Goal: Information Seeking & Learning: Check status

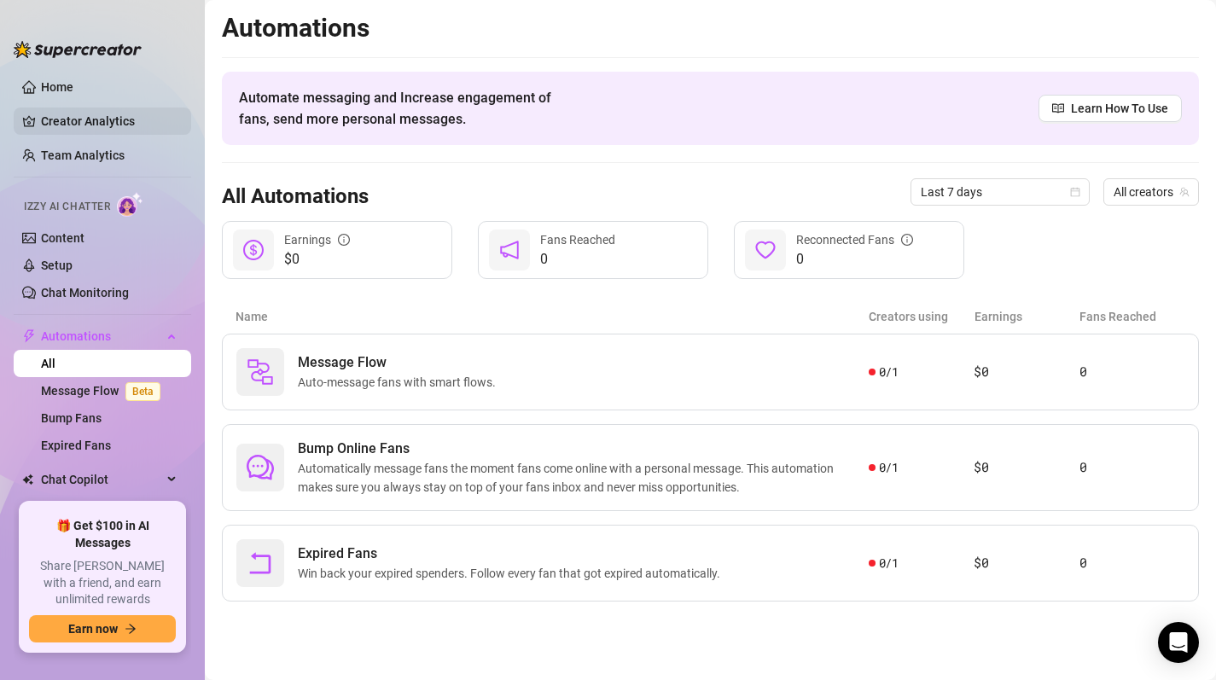
click at [86, 122] on link "Creator Analytics" at bounding box center [109, 120] width 137 height 27
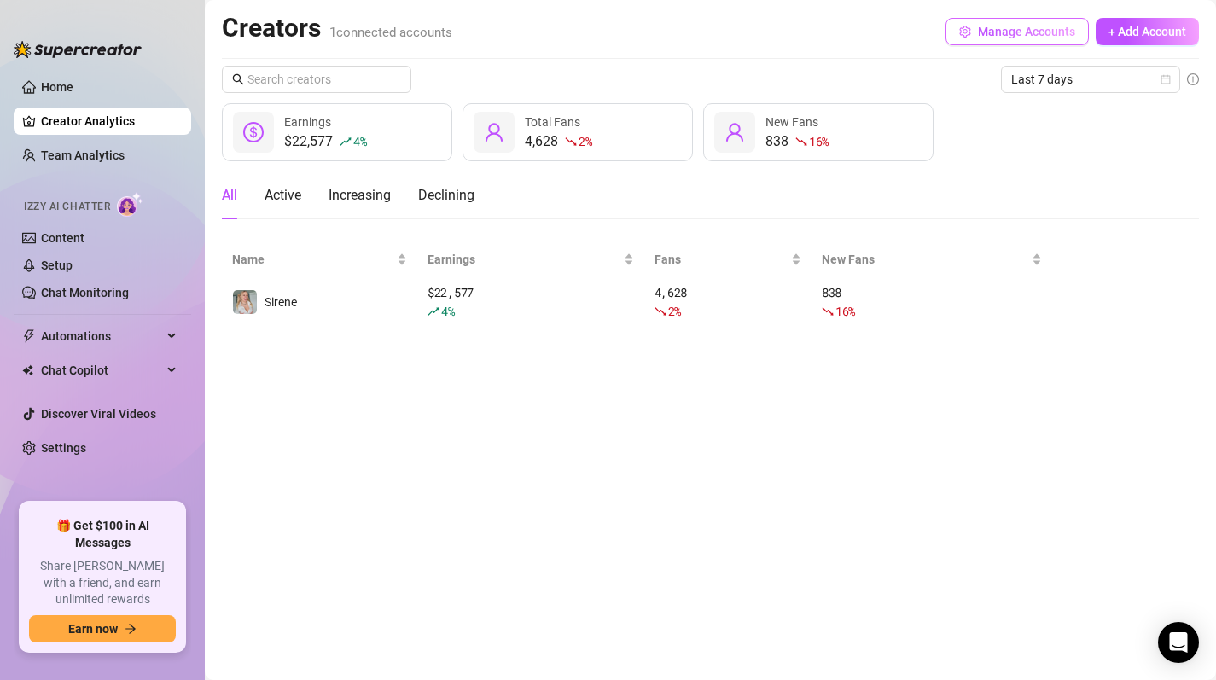
click at [996, 26] on span "Manage Accounts" at bounding box center [1026, 32] width 97 height 14
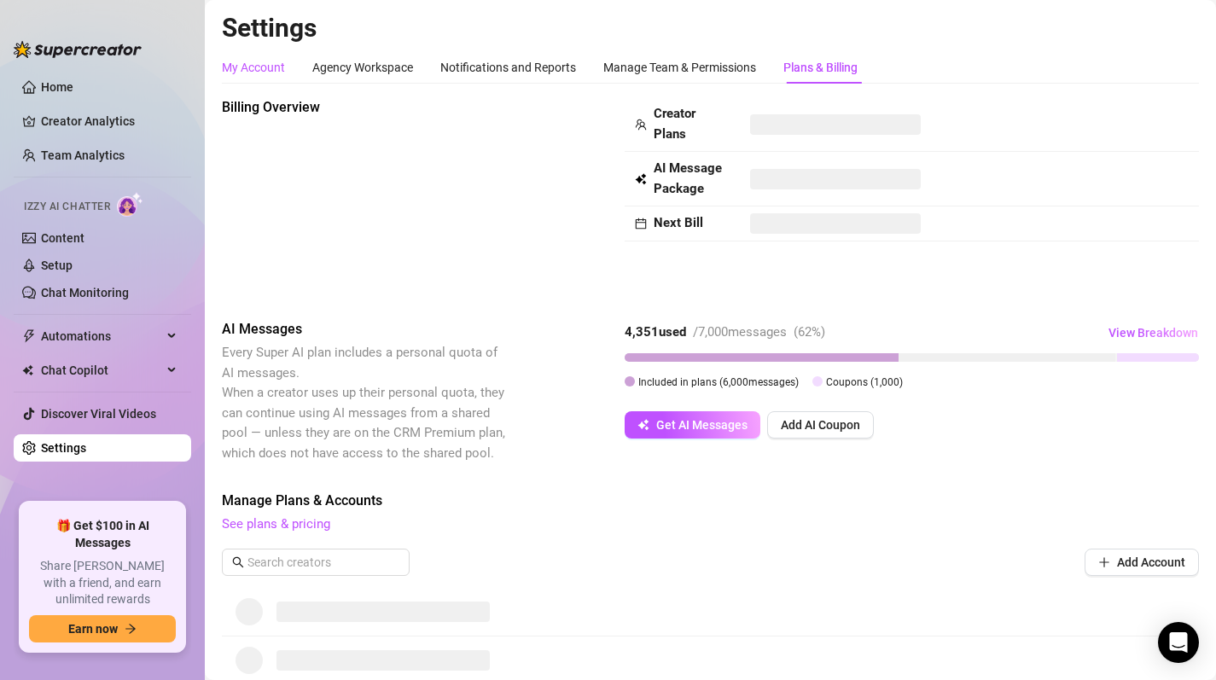
click at [273, 61] on div "My Account" at bounding box center [253, 67] width 63 height 19
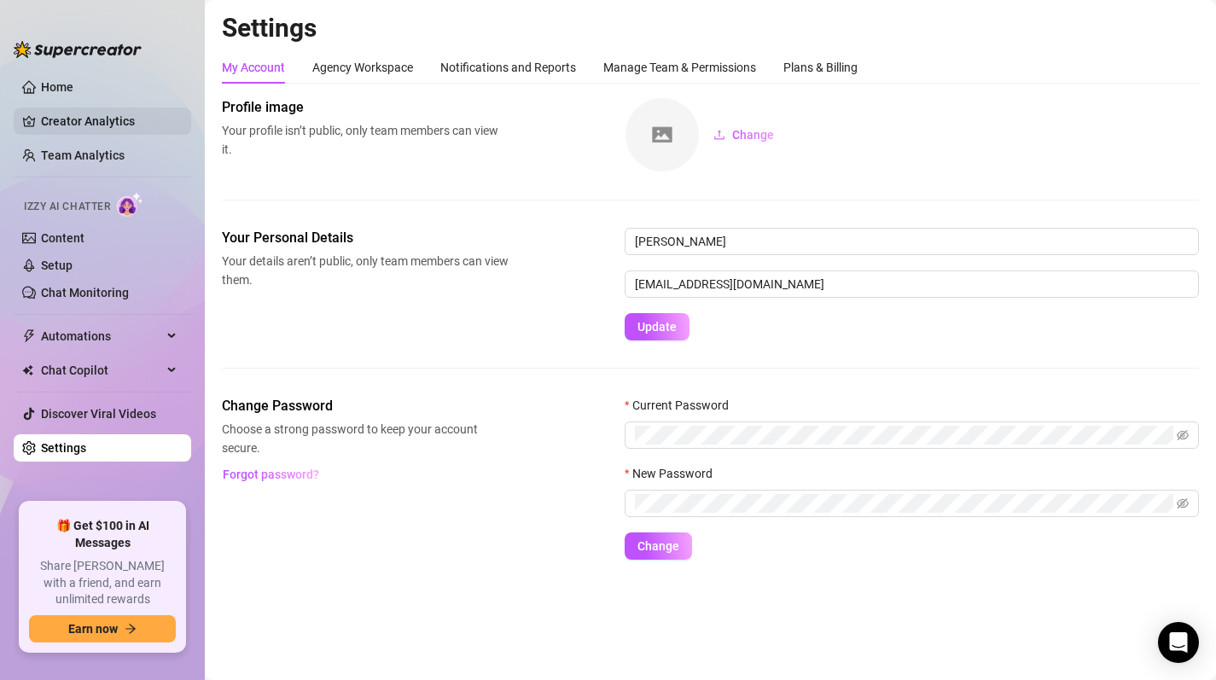
click at [69, 112] on link "Creator Analytics" at bounding box center [109, 120] width 137 height 27
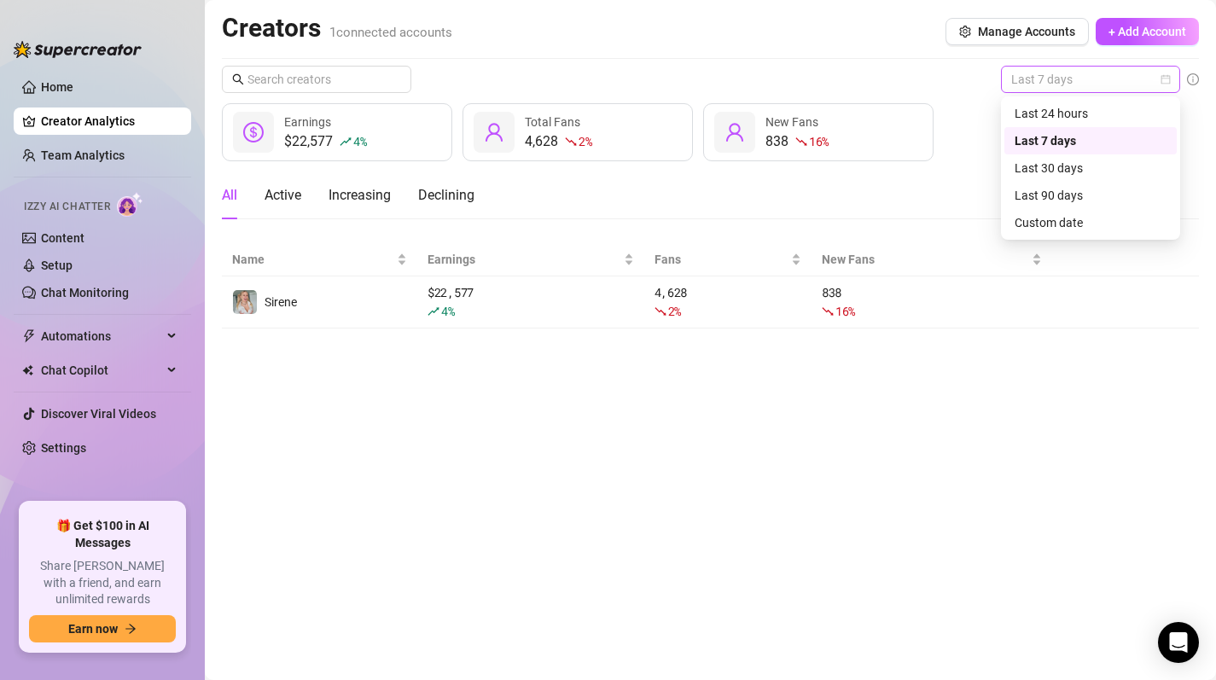
click at [1070, 86] on span "Last 7 days" at bounding box center [1090, 80] width 159 height 26
click at [1087, 171] on div "Last 30 days" at bounding box center [1090, 168] width 152 height 19
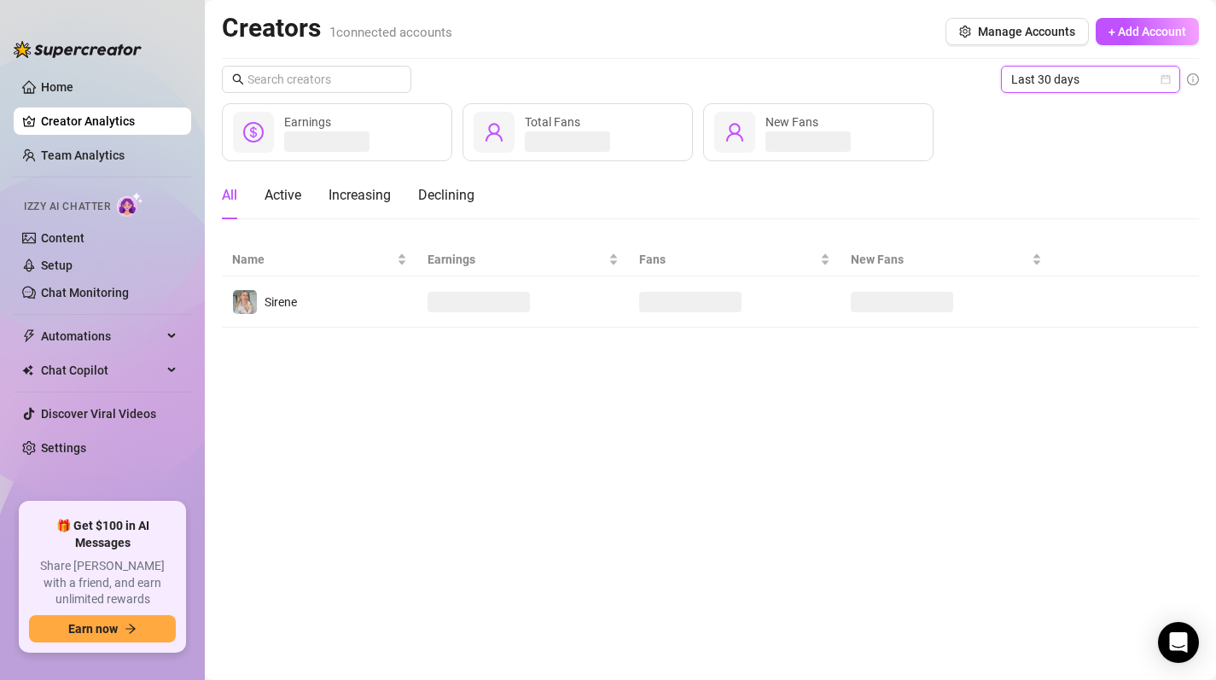
click at [993, 158] on div "Earnings Total Fans New Fans" at bounding box center [710, 132] width 977 height 58
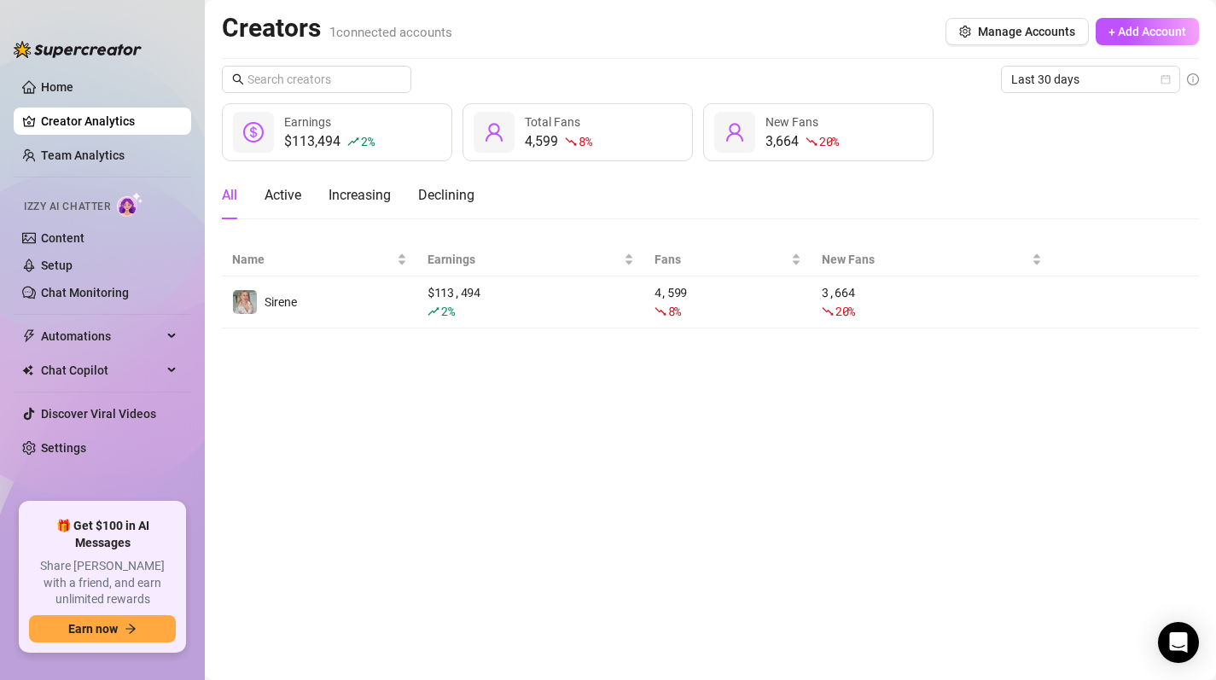
click at [303, 194] on div "All Active Increasing Declining" at bounding box center [348, 195] width 253 height 48
click at [292, 198] on div "Active" at bounding box center [282, 195] width 37 height 20
click at [354, 197] on div "Increasing" at bounding box center [359, 195] width 62 height 20
click at [427, 194] on div "Declining" at bounding box center [446, 195] width 56 height 20
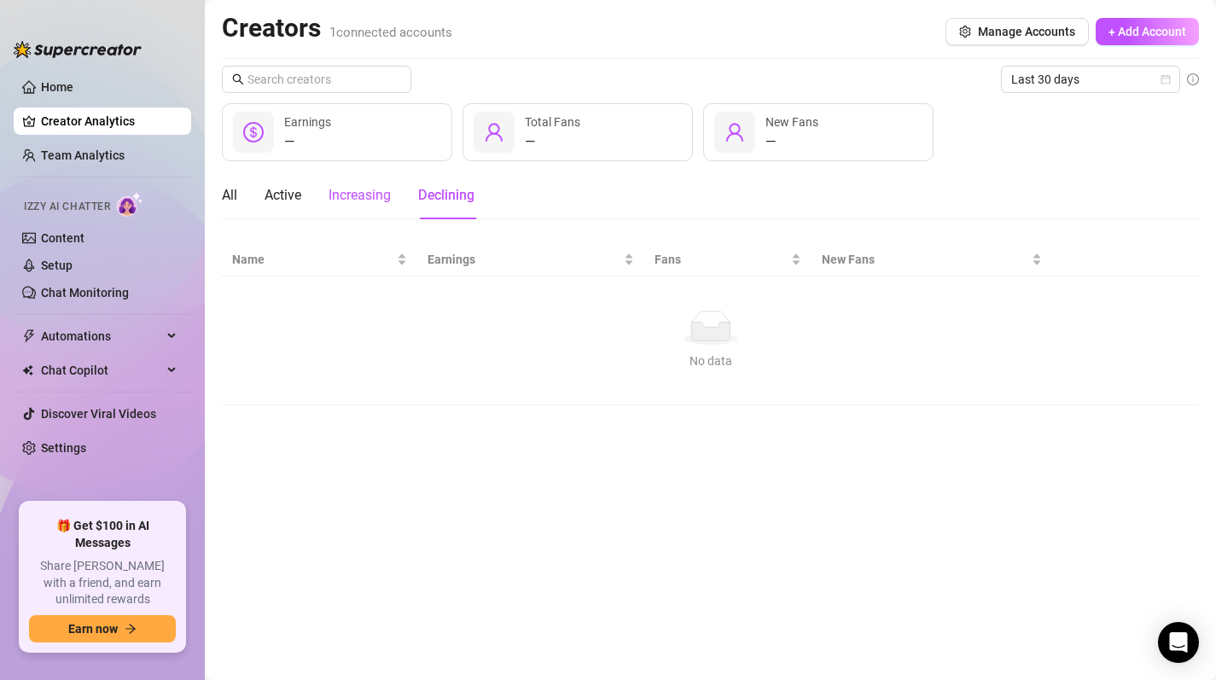
click at [374, 199] on div "Increasing" at bounding box center [359, 195] width 62 height 20
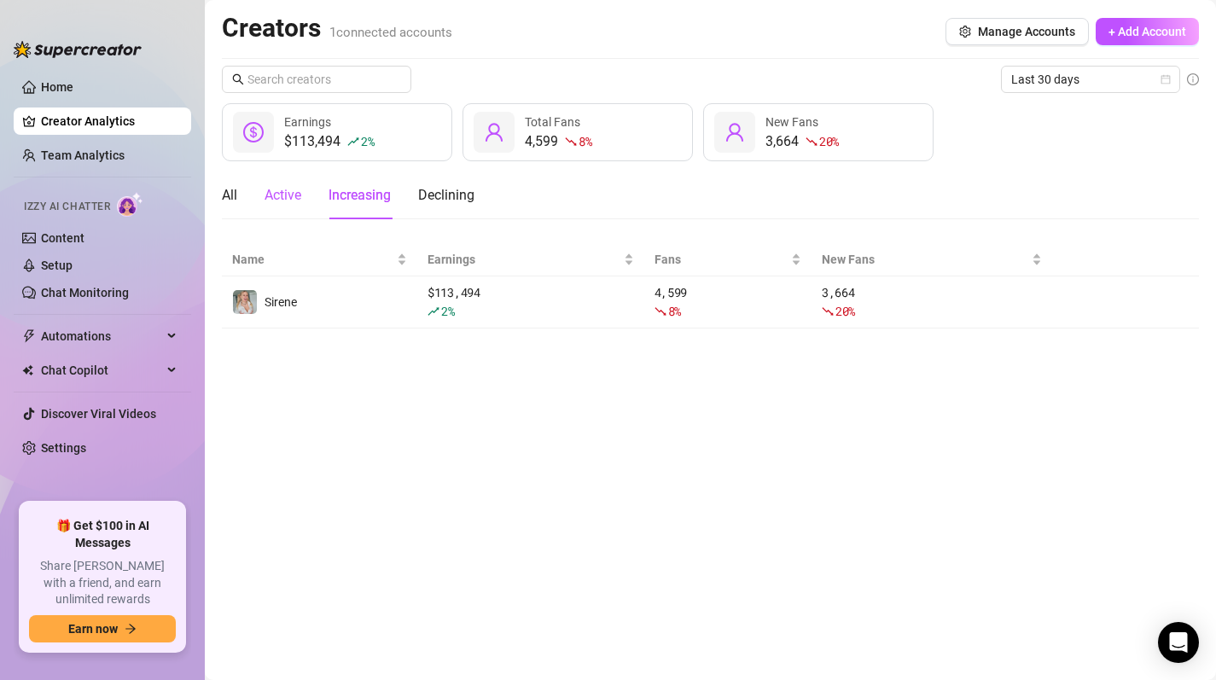
click at [294, 199] on div "Active" at bounding box center [282, 195] width 37 height 20
click at [230, 195] on div "All" at bounding box center [229, 195] width 15 height 20
click at [291, 195] on div "Active" at bounding box center [282, 195] width 37 height 20
click at [343, 195] on div "Increasing" at bounding box center [359, 195] width 62 height 20
click at [445, 196] on div "Declining" at bounding box center [446, 195] width 56 height 20
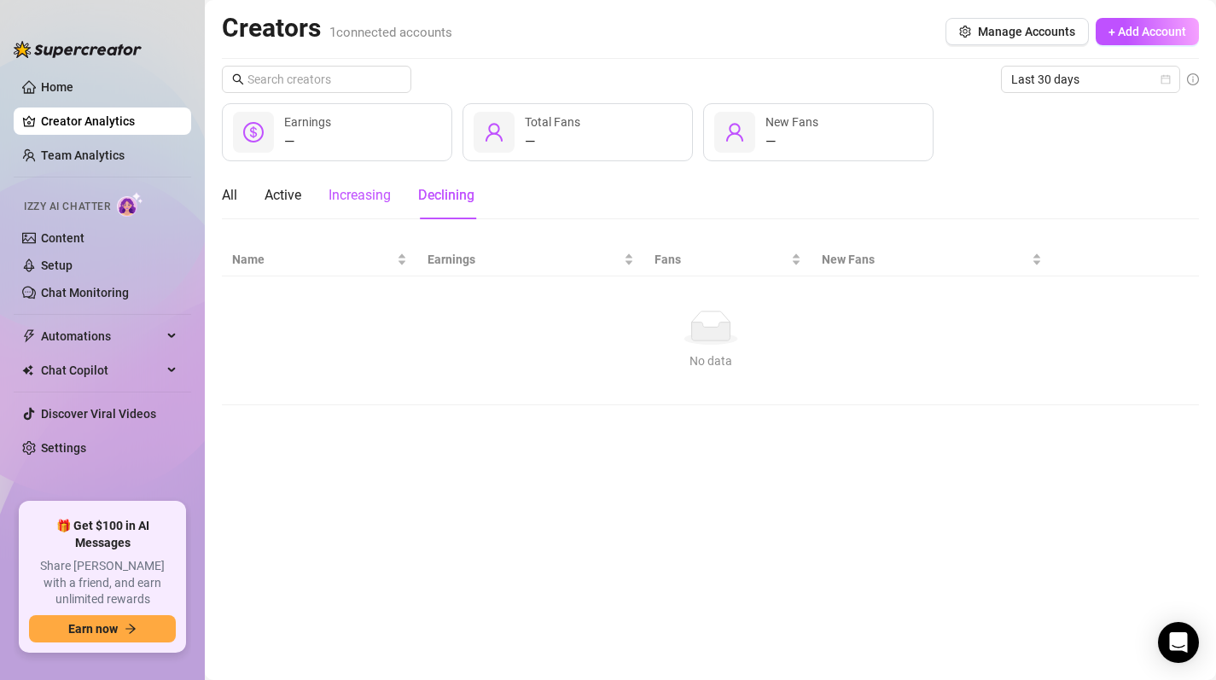
drag, startPoint x: 368, startPoint y: 202, endPoint x: 337, endPoint y: 197, distance: 31.1
click at [368, 202] on div "Increasing" at bounding box center [359, 195] width 62 height 20
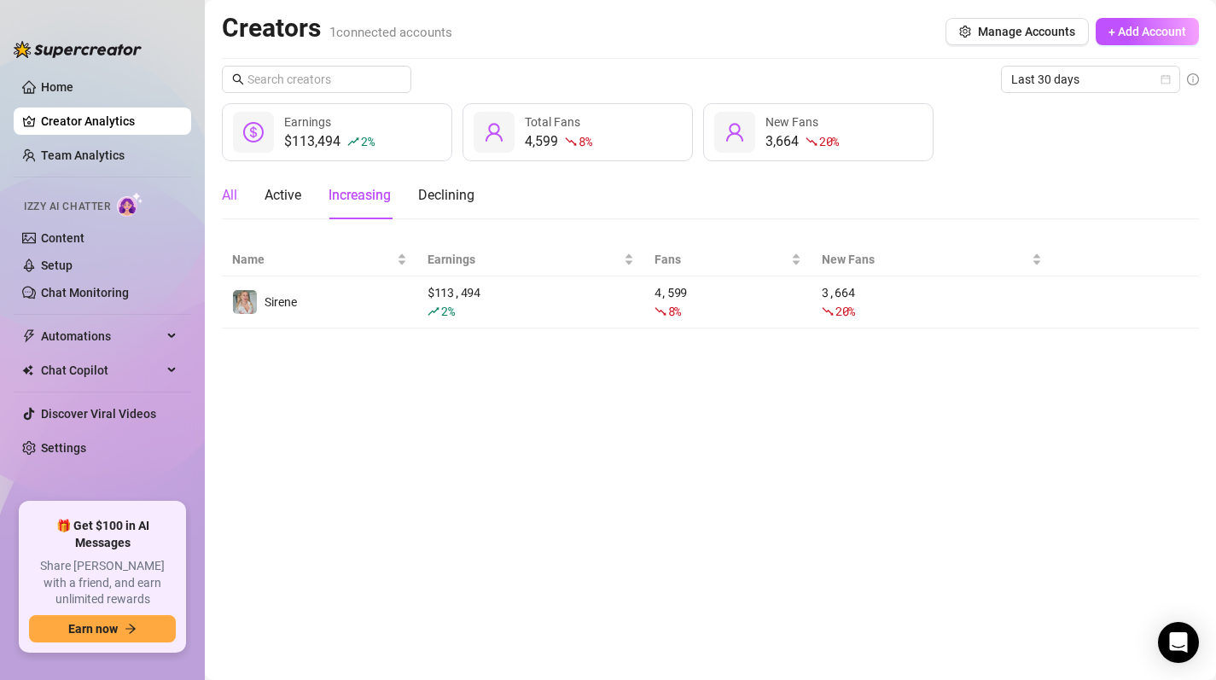
click at [224, 188] on div "All" at bounding box center [229, 195] width 15 height 20
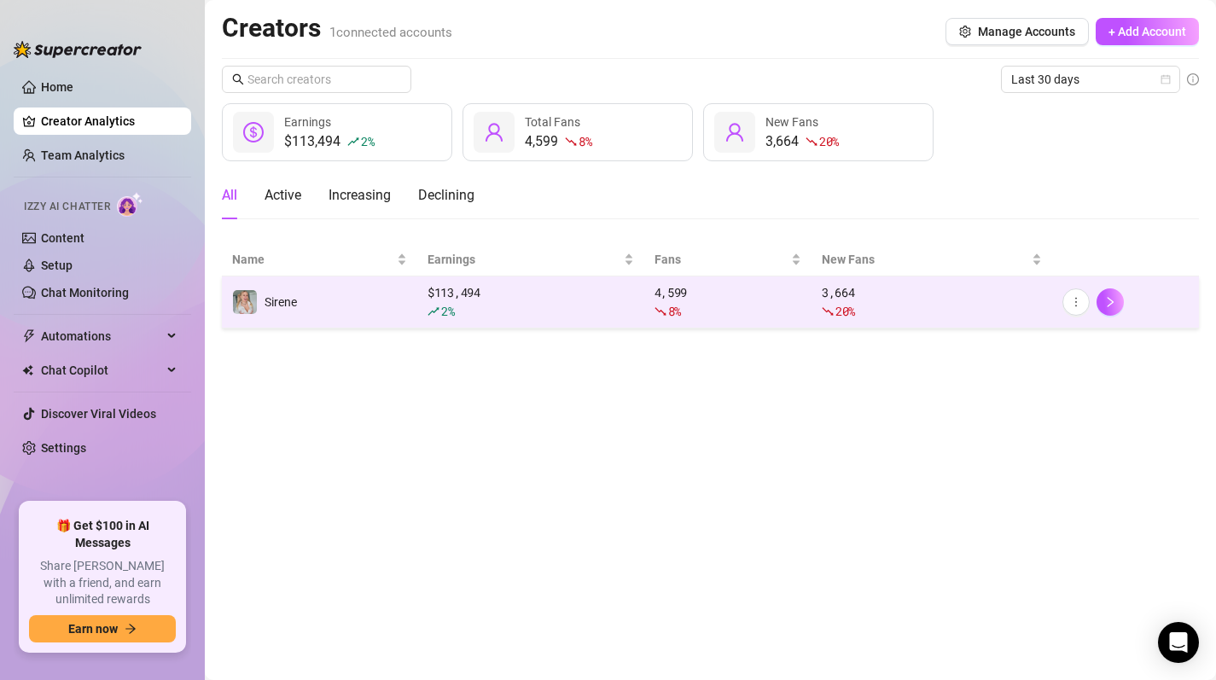
click at [423, 294] on td "$ 113,494 2 %" at bounding box center [530, 302] width 227 height 52
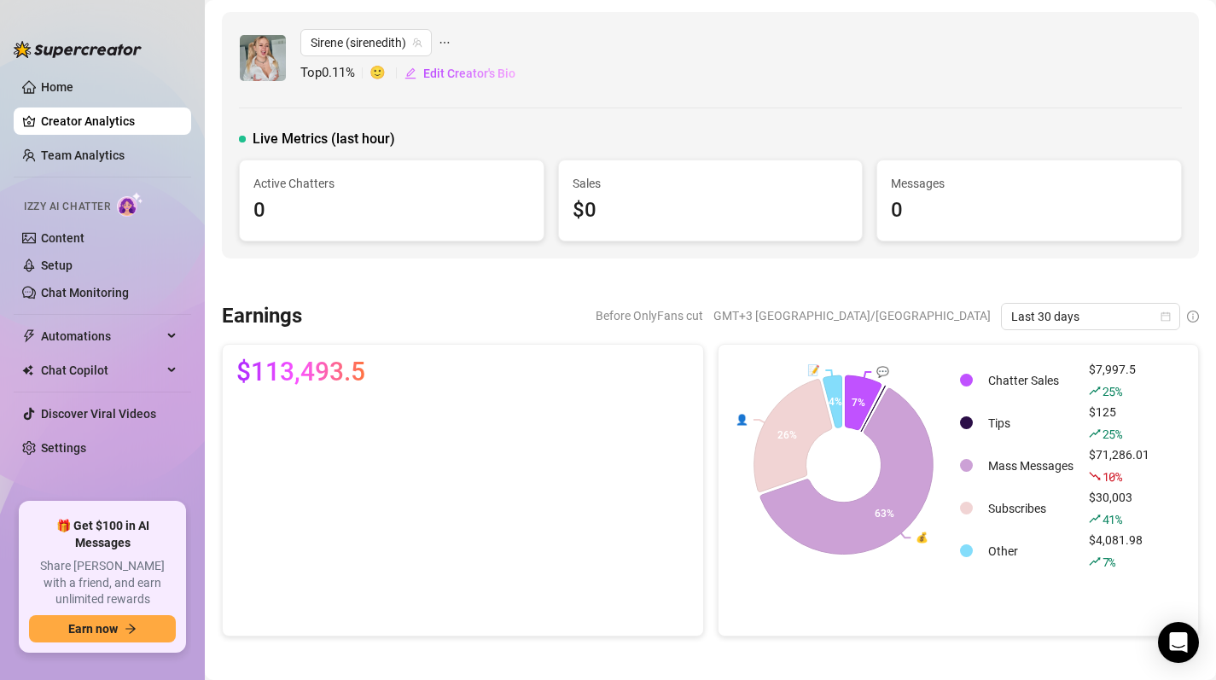
click at [448, 38] on icon "ellipsis" at bounding box center [445, 43] width 12 height 12
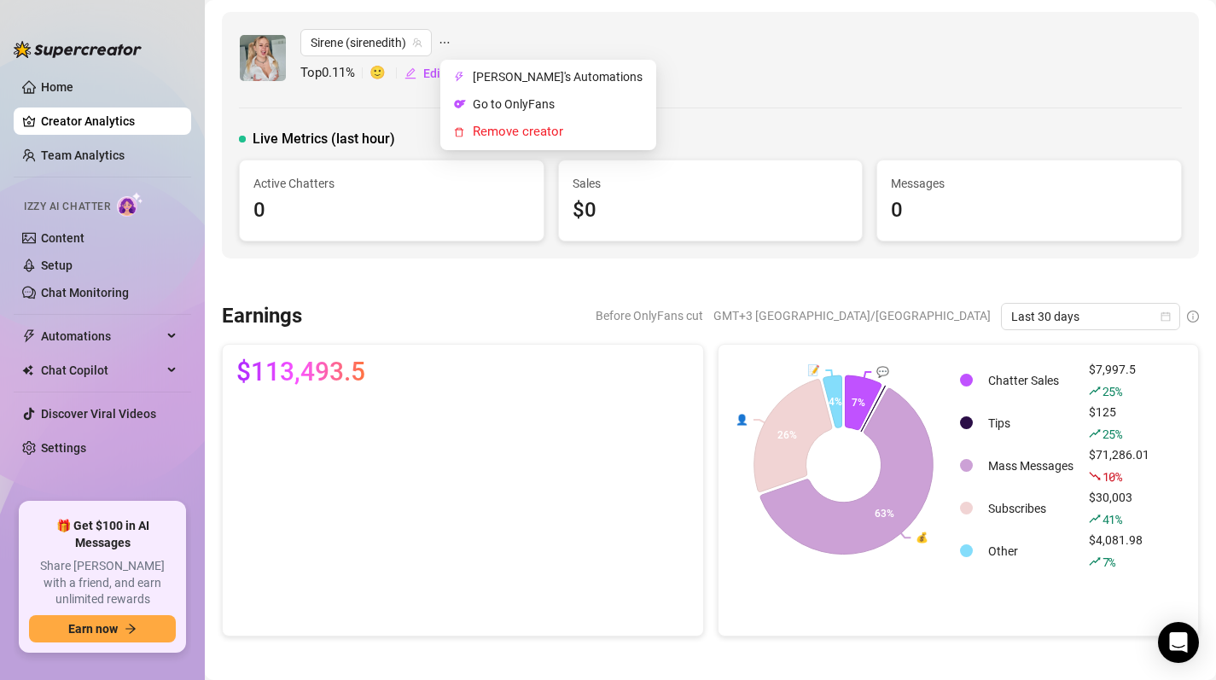
click at [655, 46] on div "Sirene (sirenedith) Top 0.11 % 🙂 Edit Creator's Bio" at bounding box center [710, 58] width 943 height 58
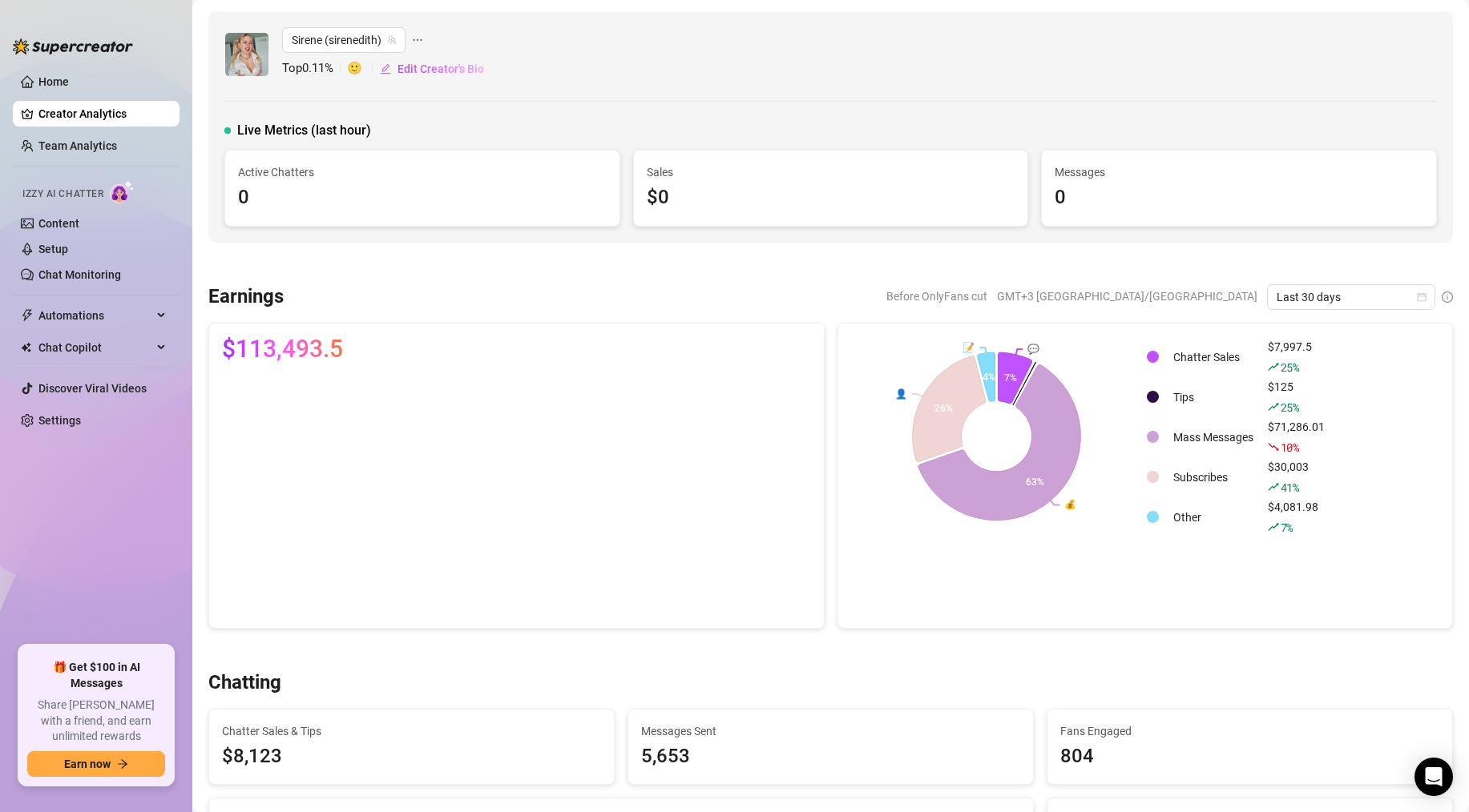
scroll to position [2, 0]
click at [283, 409] on canvas at bounding box center [513, 494] width 582 height 240
click at [285, 515] on canvas at bounding box center [513, 494] width 582 height 240
click at [1141, 296] on icon "calendar" at bounding box center [1421, 296] width 9 height 9
click at [1141, 425] on div "Custom date" at bounding box center [1339, 430] width 143 height 18
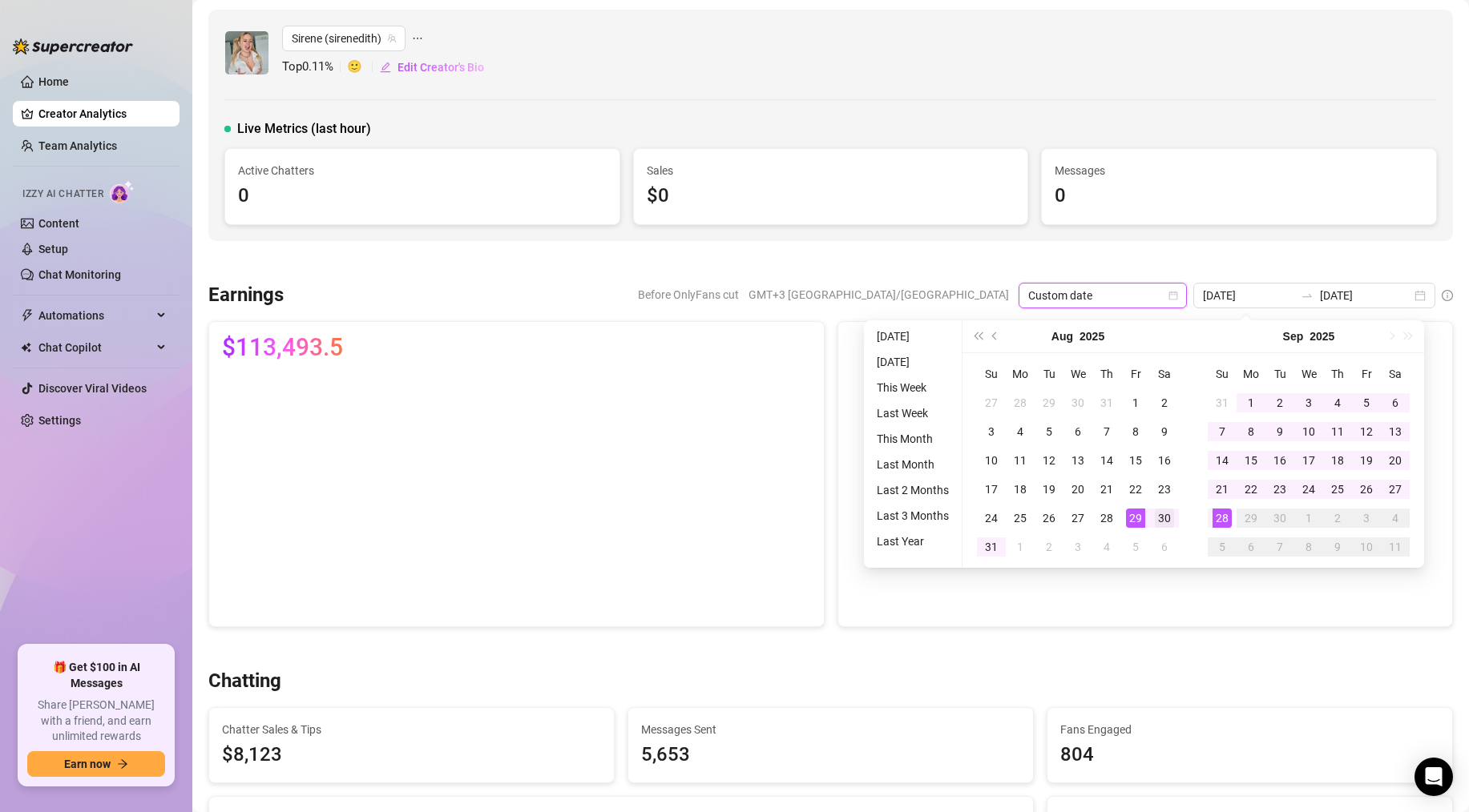
type input "[DATE]"
click at [1141, 517] on div "30" at bounding box center [1164, 518] width 19 height 19
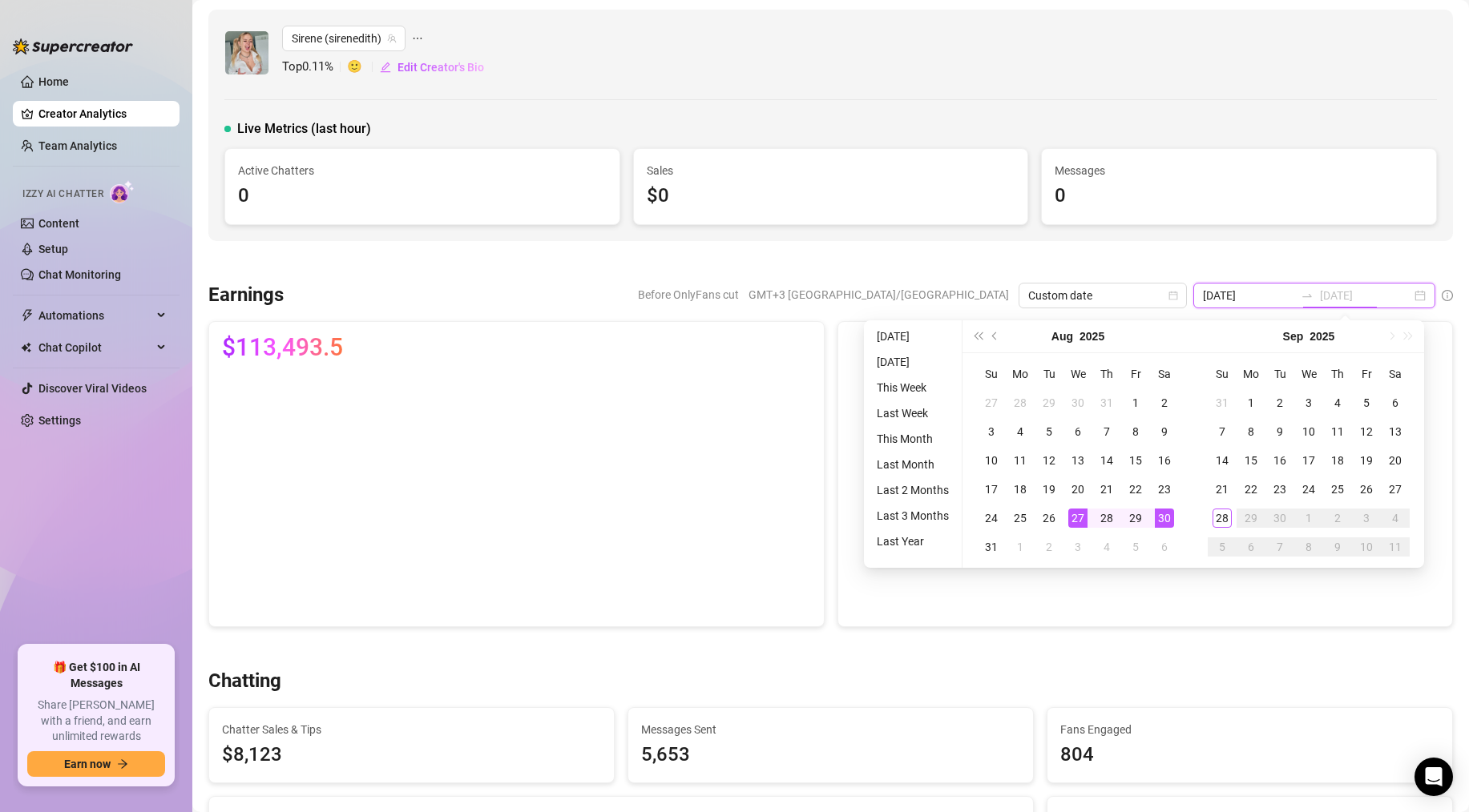
type input "[DATE]"
click at [1141, 522] on div "30" at bounding box center [1164, 518] width 19 height 19
type input "[DATE]"
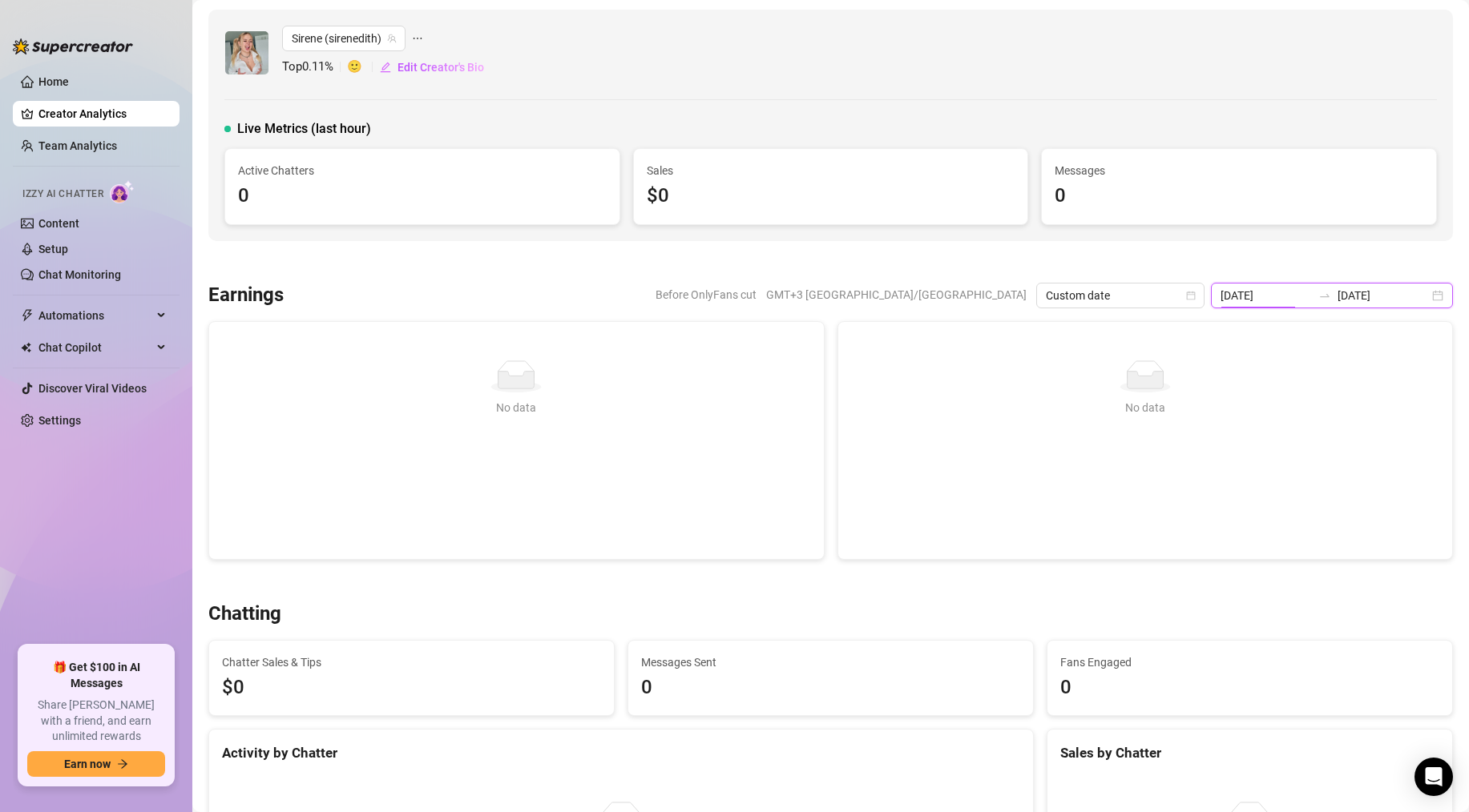
click at [1141, 298] on input "[DATE]" at bounding box center [1265, 295] width 91 height 18
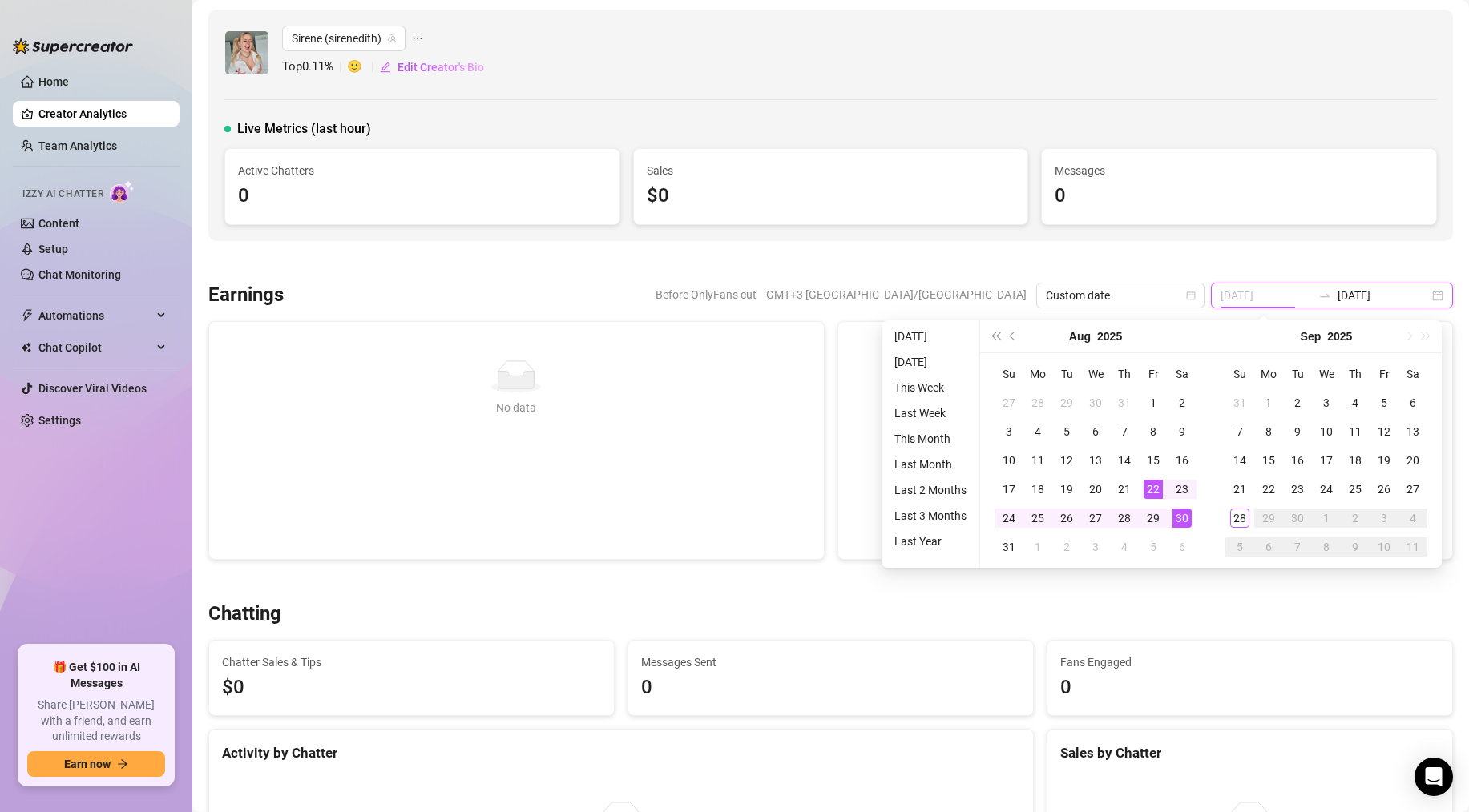
type input "[DATE]"
click at [1141, 512] on div "30" at bounding box center [1182, 518] width 19 height 19
type input "[DATE]"
click at [1010, 543] on div "31" at bounding box center [1009, 546] width 19 height 19
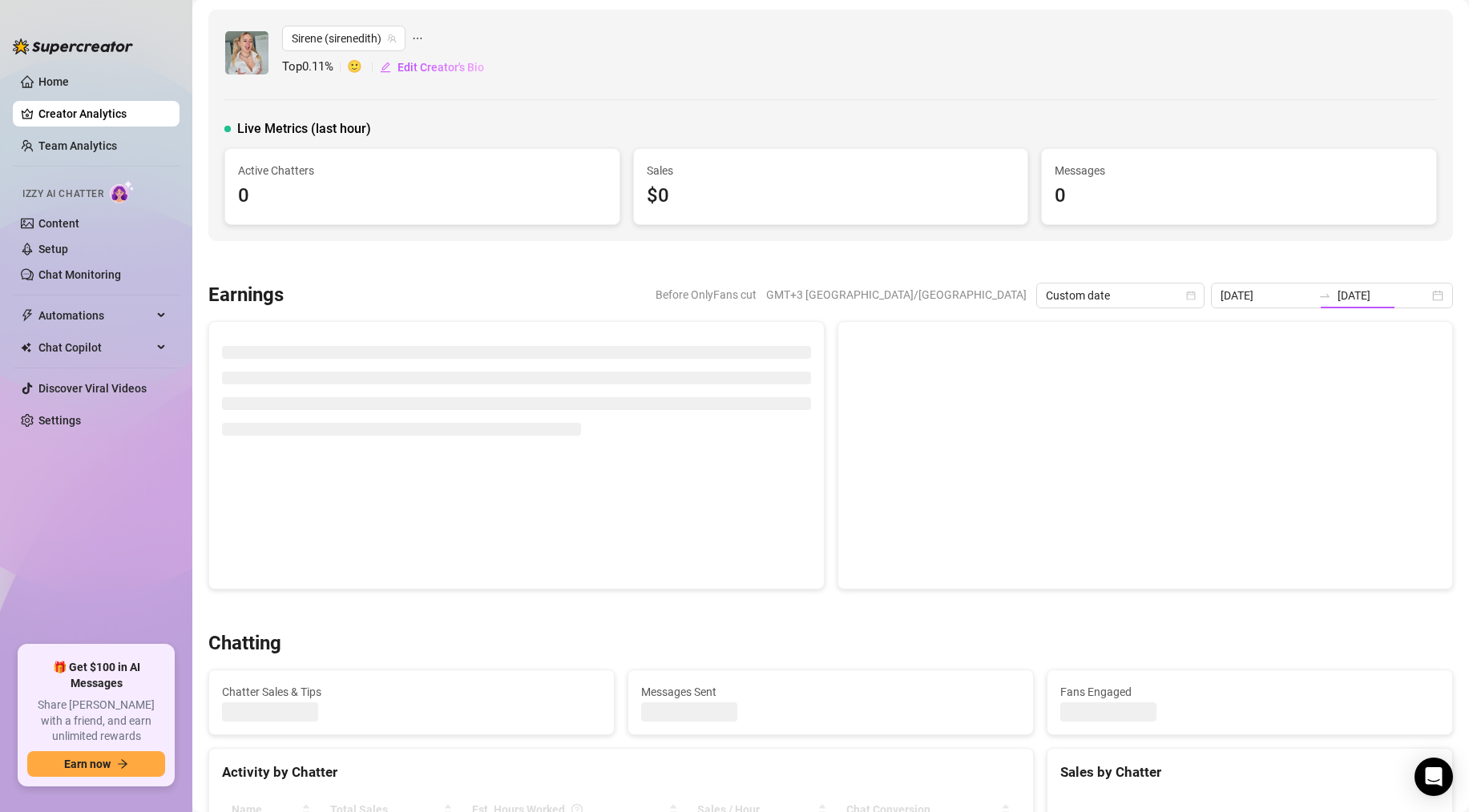
type input "[DATE]"
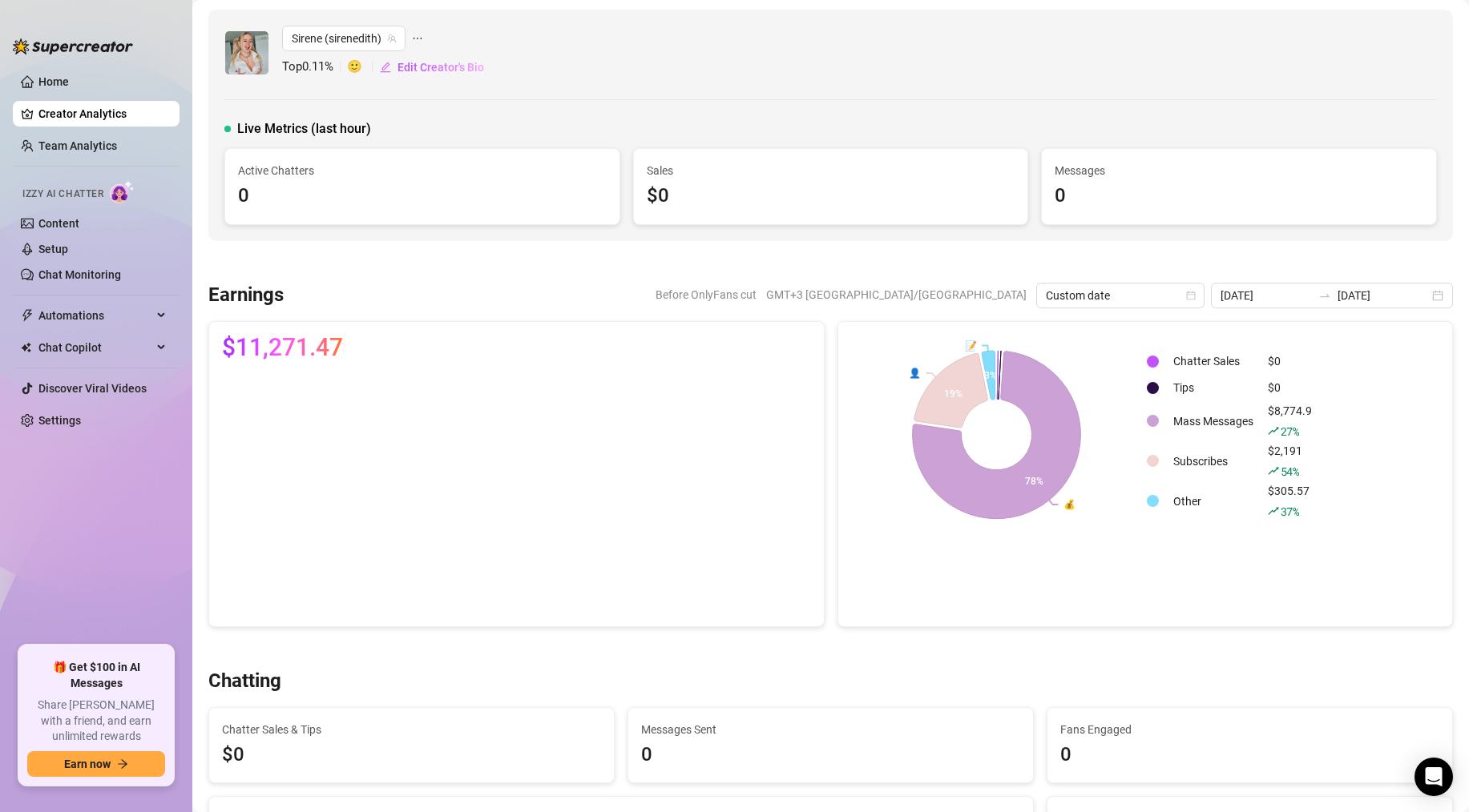
click at [487, 254] on div at bounding box center [830, 261] width 1245 height 16
click at [1021, 403] on icon at bounding box center [996, 435] width 181 height 180
click at [423, 531] on canvas at bounding box center [513, 495] width 582 height 240
click at [91, 115] on link "Creator Analytics" at bounding box center [102, 113] width 129 height 25
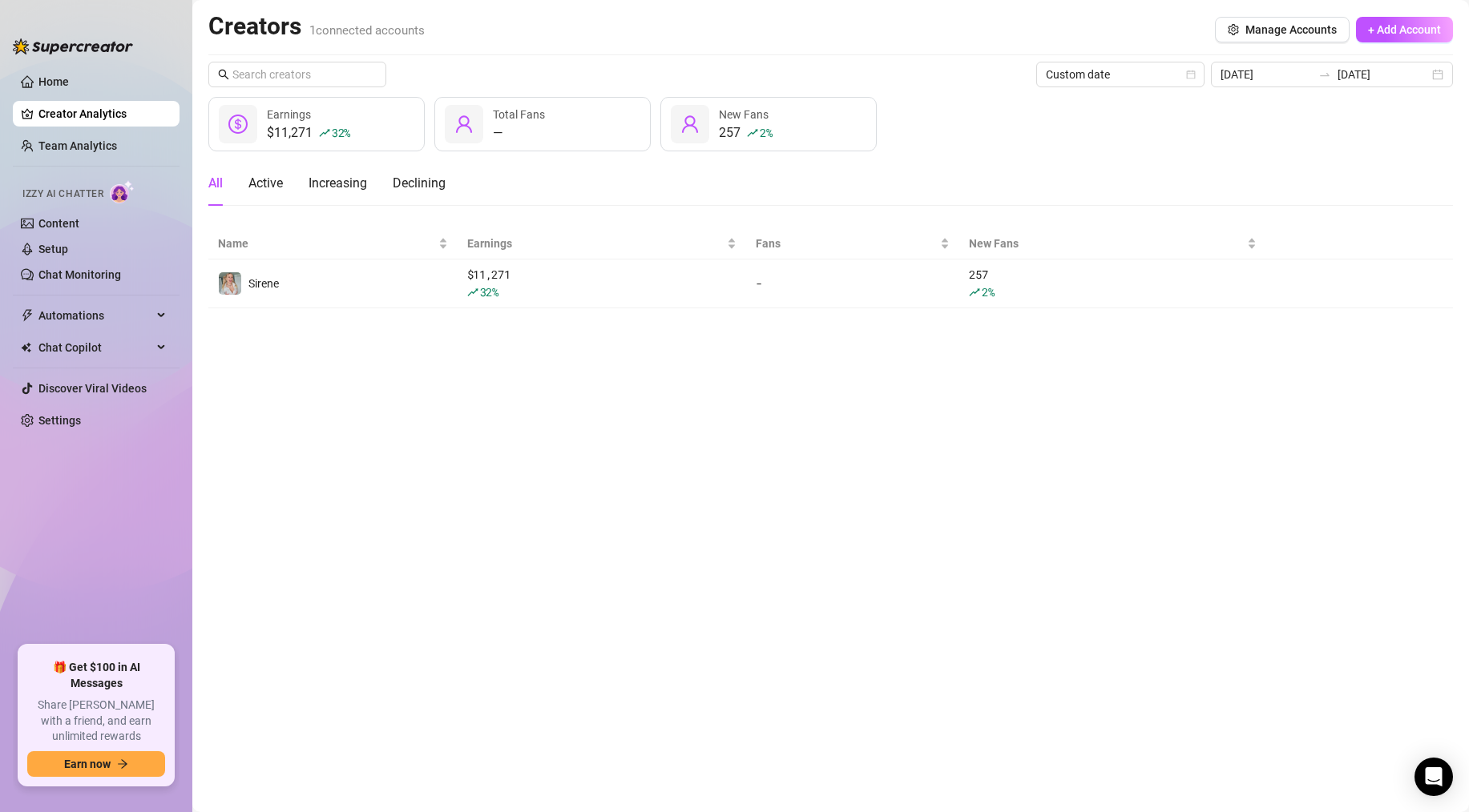
click at [795, 120] on div "257 2 % New Fans" at bounding box center [768, 124] width 216 height 54
click at [737, 114] on span "New Fans" at bounding box center [743, 115] width 50 height 13
click at [286, 180] on div "All Active Increasing Declining" at bounding box center [327, 183] width 238 height 45
click at [939, 236] on div "Fans" at bounding box center [853, 243] width 193 height 18
click at [1141, 34] on span "Manage Accounts" at bounding box center [1291, 30] width 91 height 13
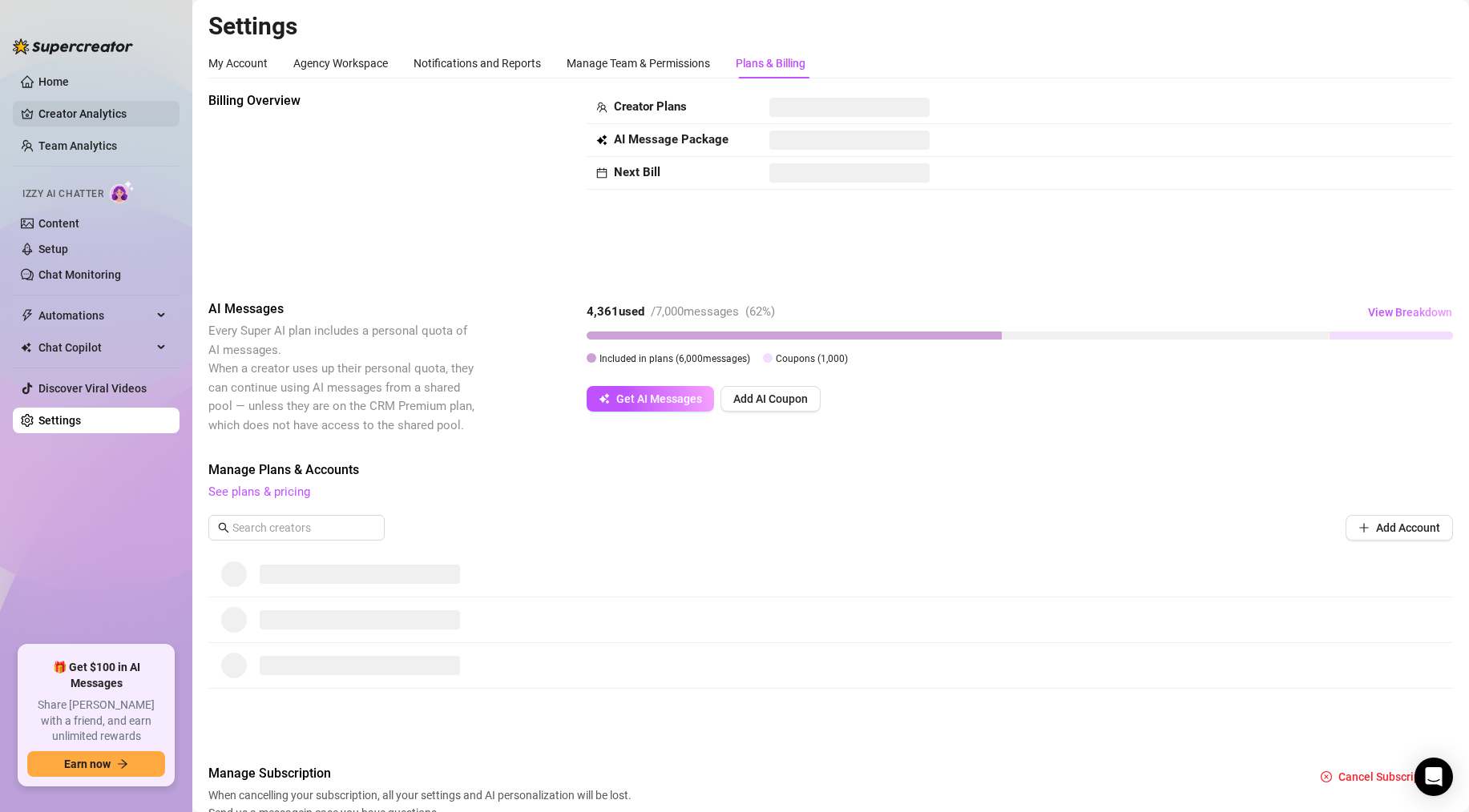
click at [46, 122] on link "Creator Analytics" at bounding box center [102, 113] width 129 height 25
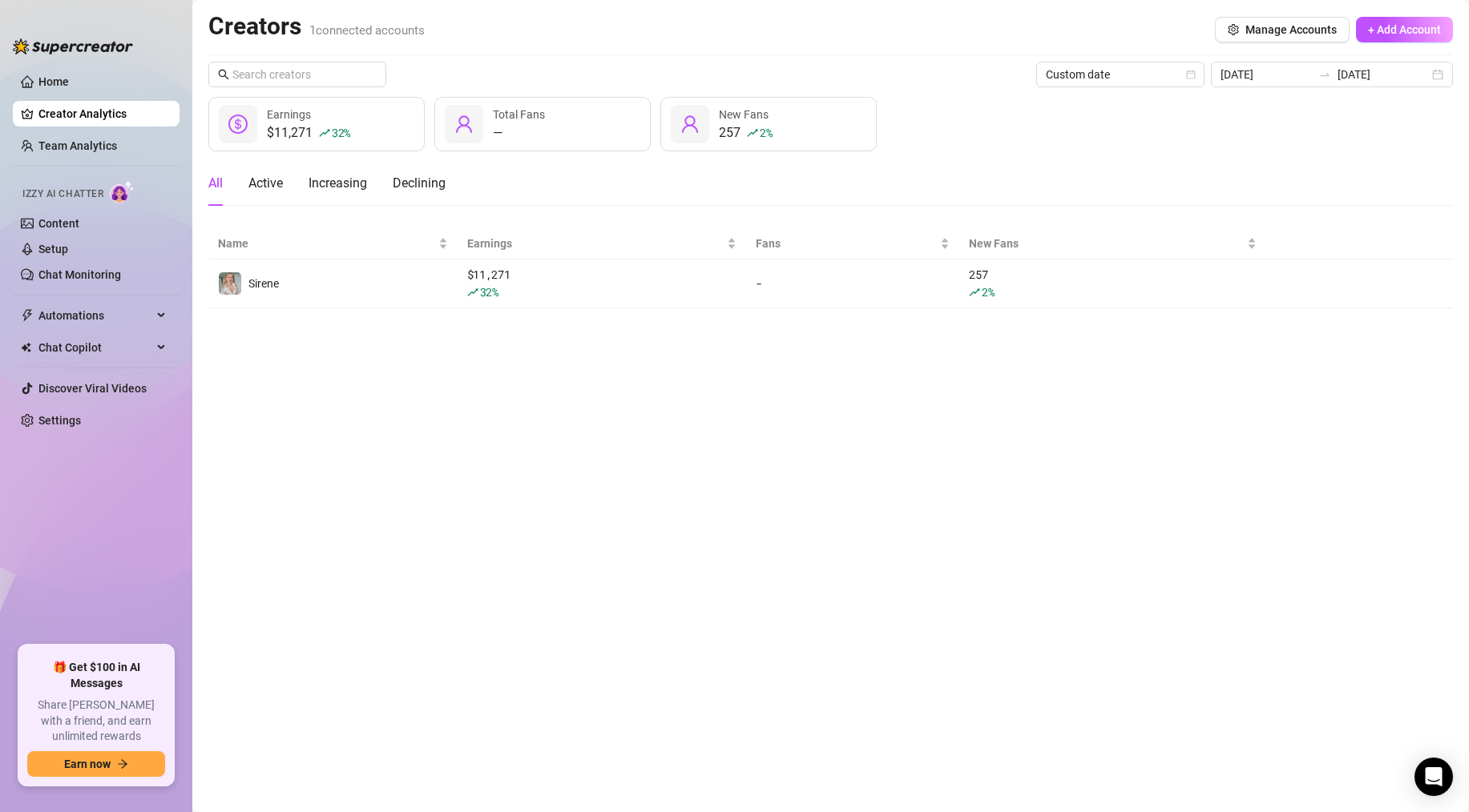
click at [67, 124] on link "Creator Analytics" at bounding box center [102, 113] width 129 height 25
click at [299, 249] on span "Name" at bounding box center [326, 243] width 217 height 18
click at [268, 182] on div "Active" at bounding box center [265, 183] width 35 height 19
click at [338, 184] on div "Increasing" at bounding box center [337, 183] width 58 height 19
click at [408, 183] on div "Declining" at bounding box center [419, 183] width 53 height 19
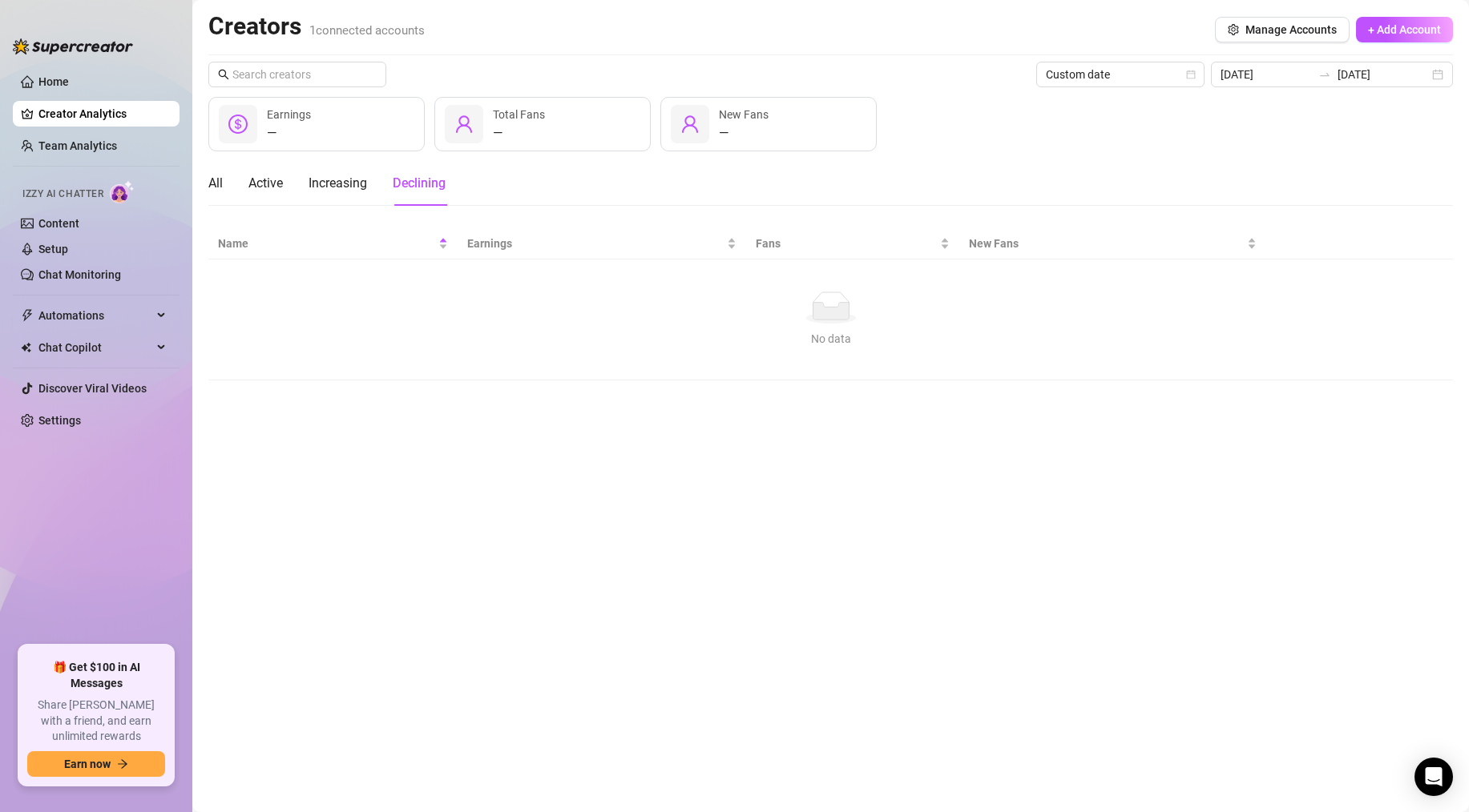
click at [233, 180] on div "All Active Increasing Declining" at bounding box center [327, 183] width 238 height 45
click at [213, 179] on div "All" at bounding box center [215, 183] width 14 height 19
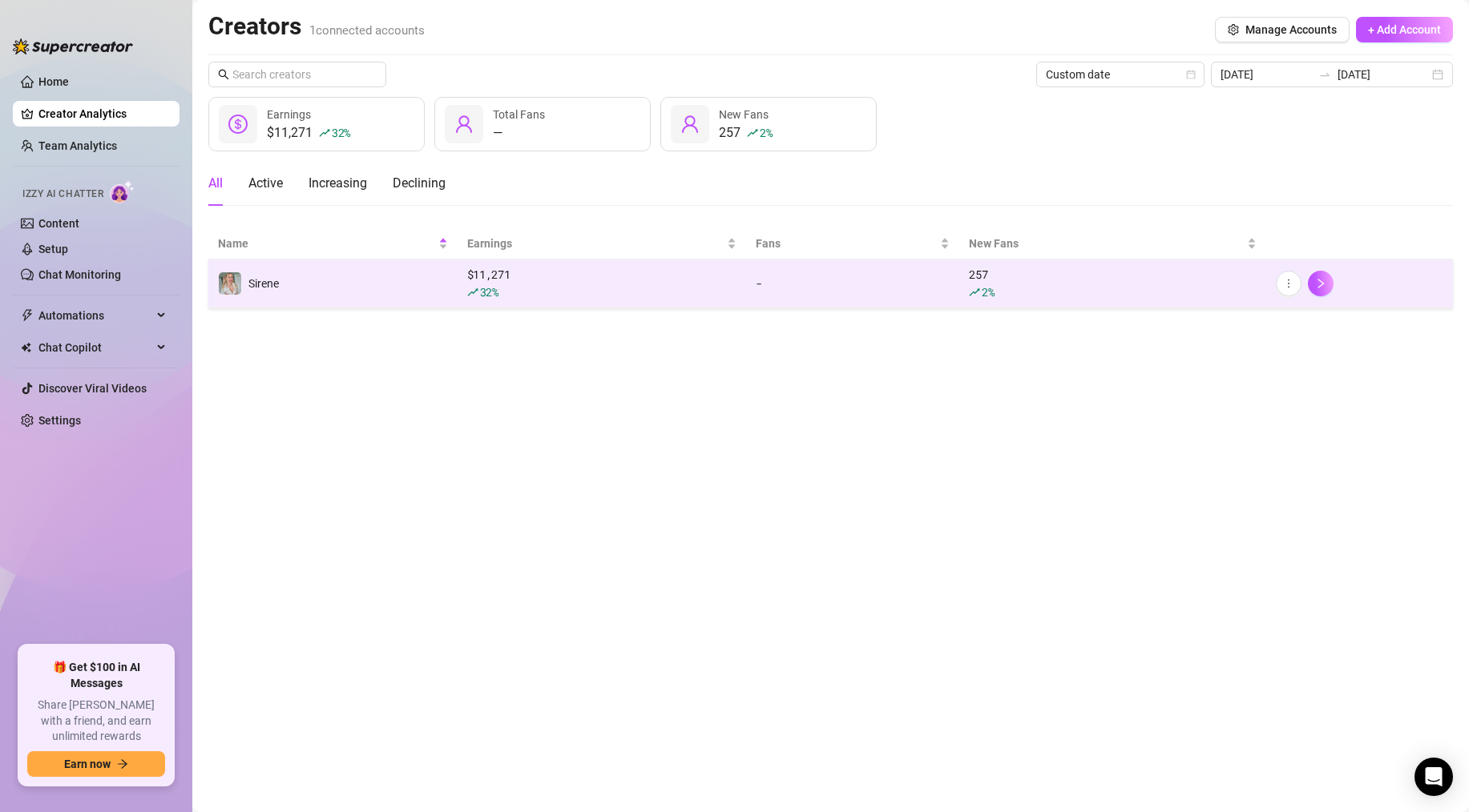
click at [477, 275] on div "$ 11,271 32 %" at bounding box center [601, 283] width 270 height 36
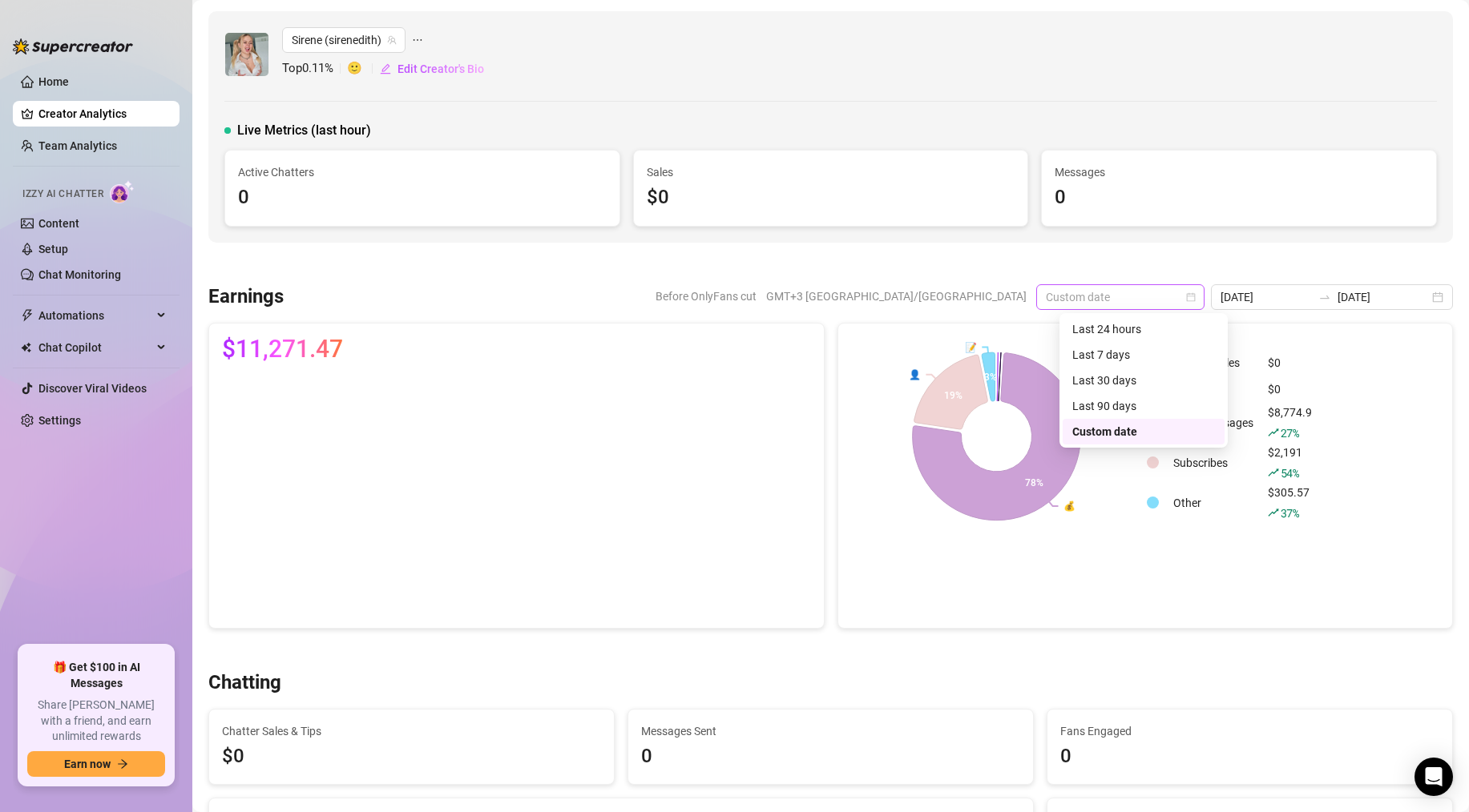
drag, startPoint x: 1179, startPoint y: 307, endPoint x: 1188, endPoint y: 299, distance: 12.0
click at [1141, 306] on span "Custom date" at bounding box center [1120, 298] width 149 height 24
click at [1141, 329] on div "Last 24 hours" at bounding box center [1144, 329] width 143 height 18
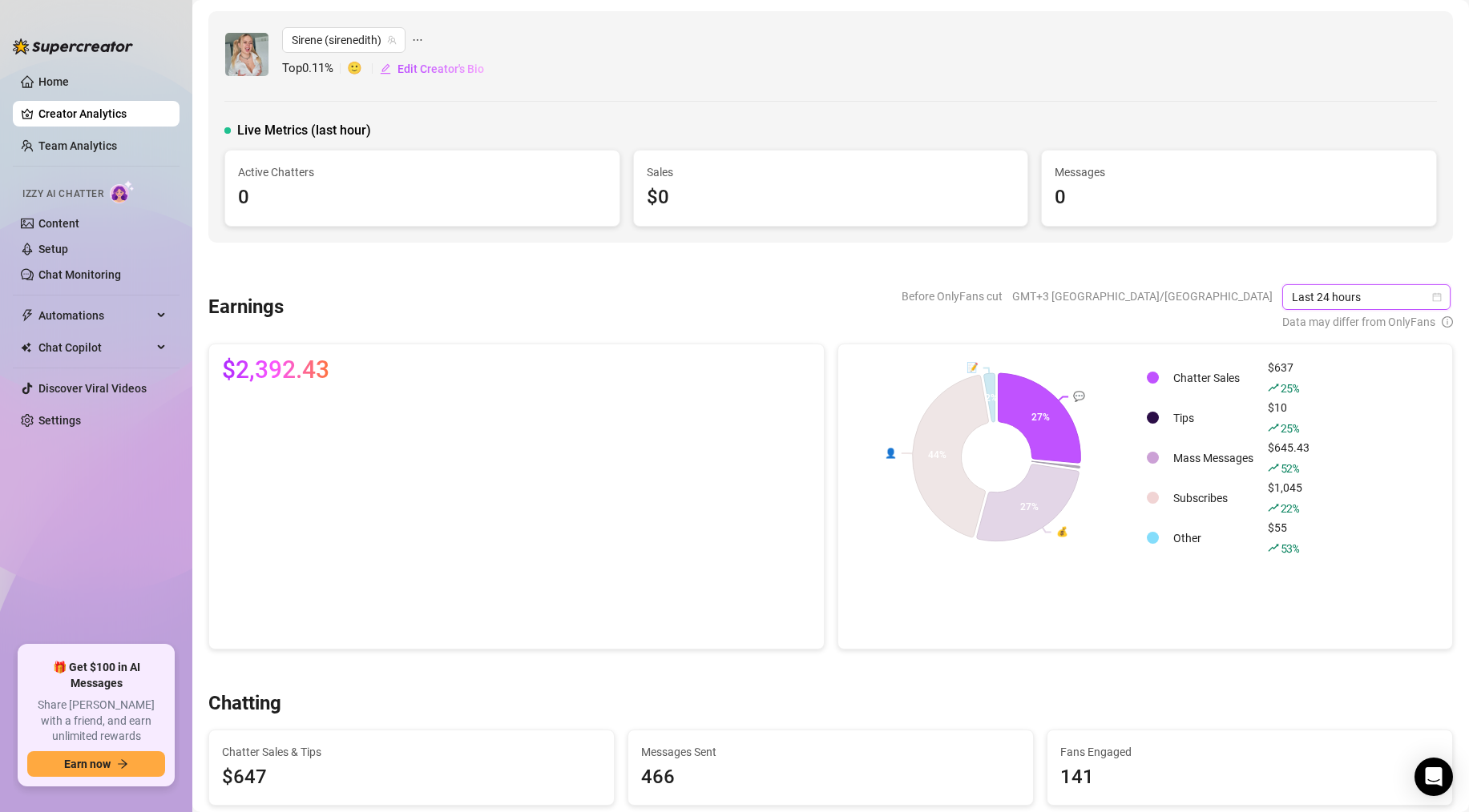
click at [1141, 314] on span "Data may differ from OnlyFans" at bounding box center [1358, 322] width 153 height 18
click at [1141, 286] on span "Last 24 hours" at bounding box center [1366, 298] width 149 height 24
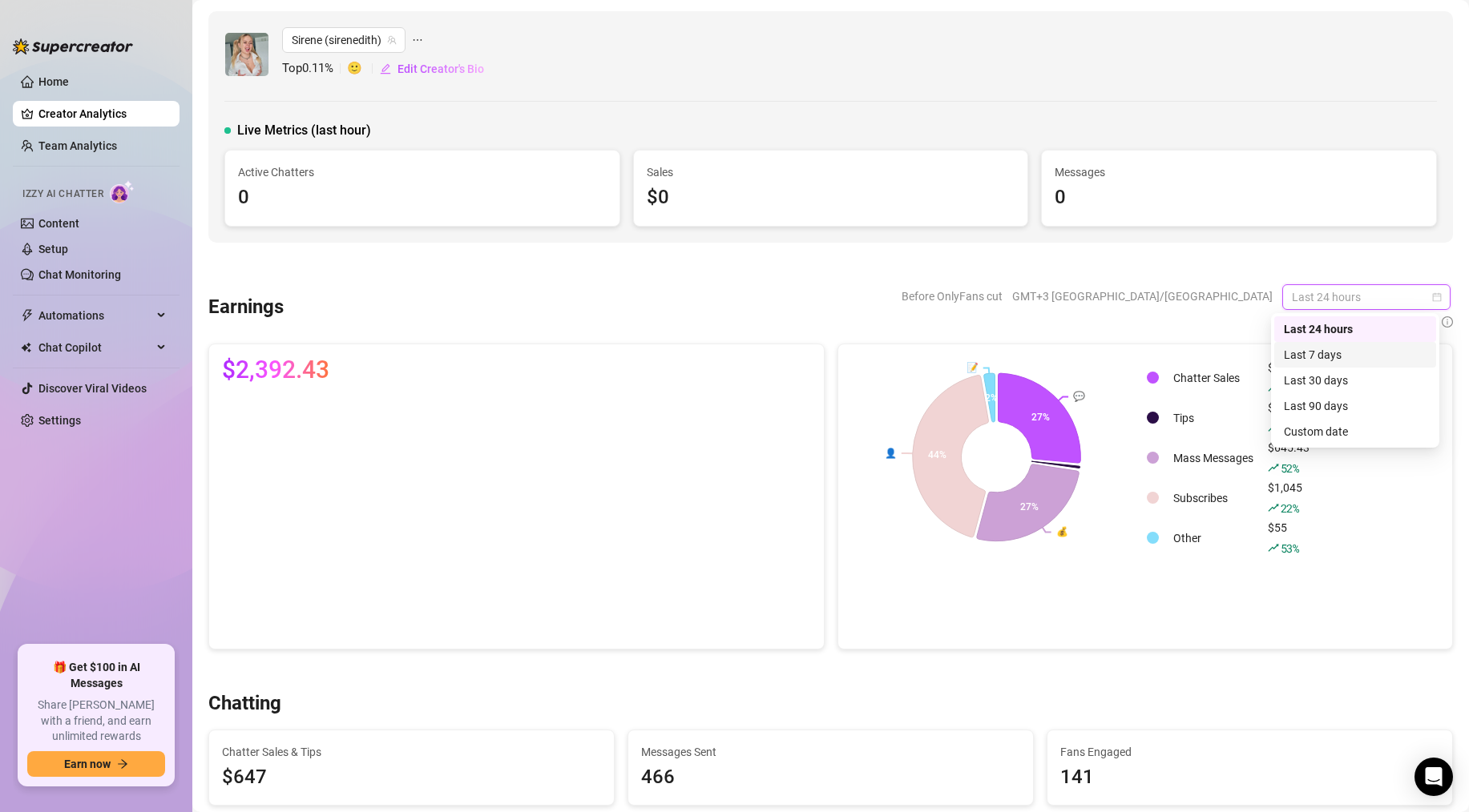
click at [1141, 361] on div "Last 7 days" at bounding box center [1355, 355] width 143 height 18
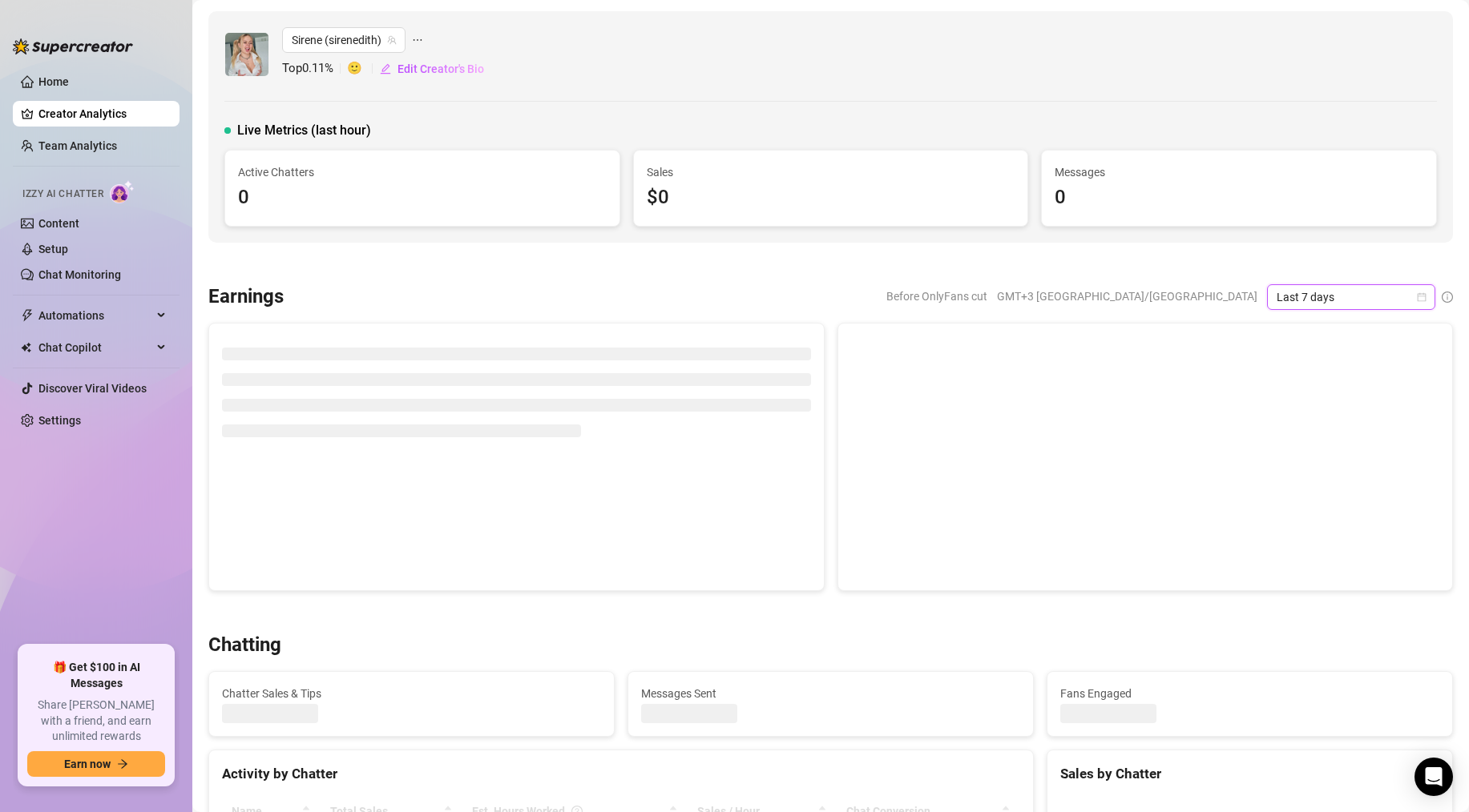
click at [1141, 315] on div "Earnings Before OnlyFans cut GMT+3 [GEOGRAPHIC_DATA]/[GEOGRAPHIC_DATA] Last 7 d…" at bounding box center [830, 437] width 1258 height 307
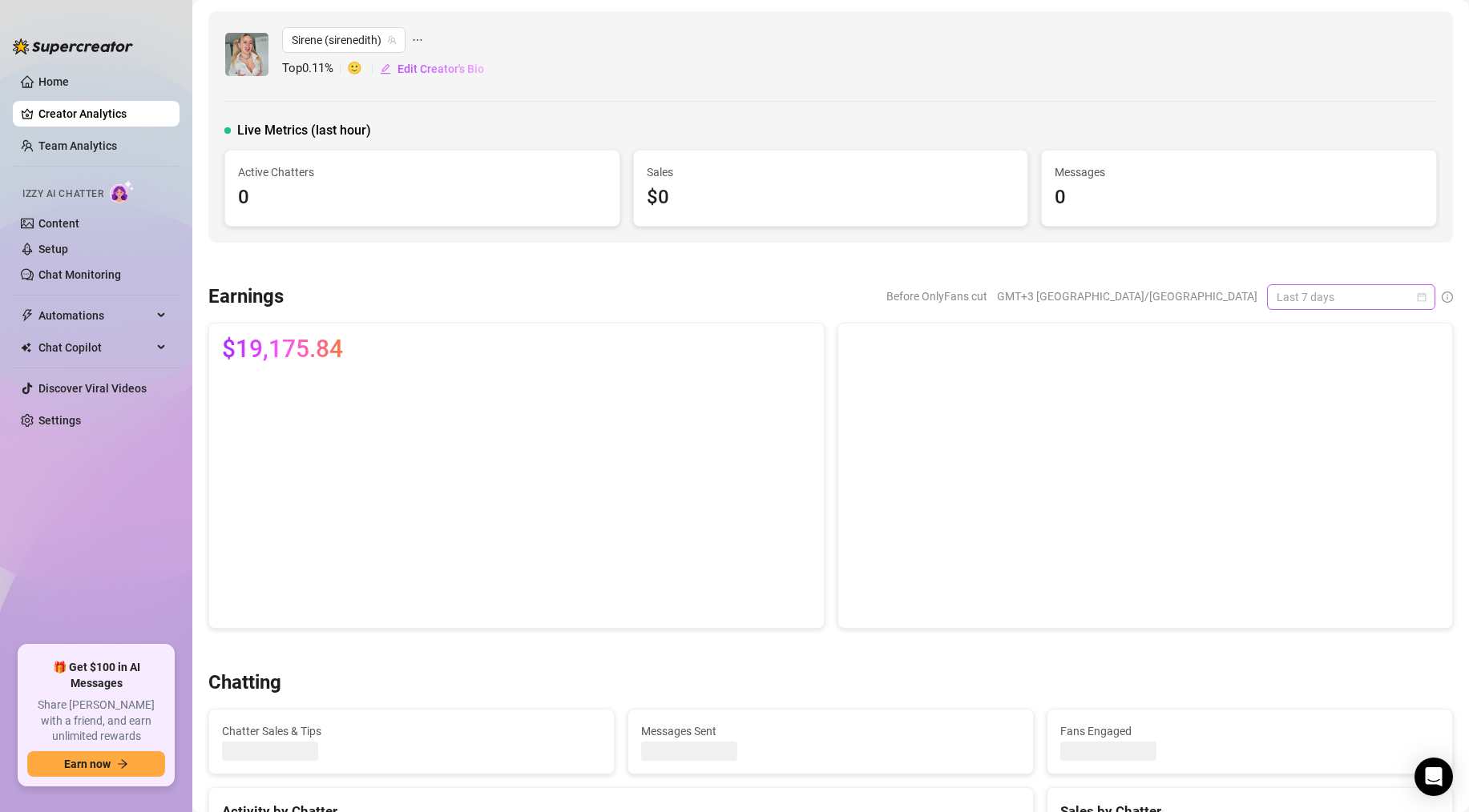
click at [1141, 304] on span "Last 7 days" at bounding box center [1351, 298] width 149 height 24
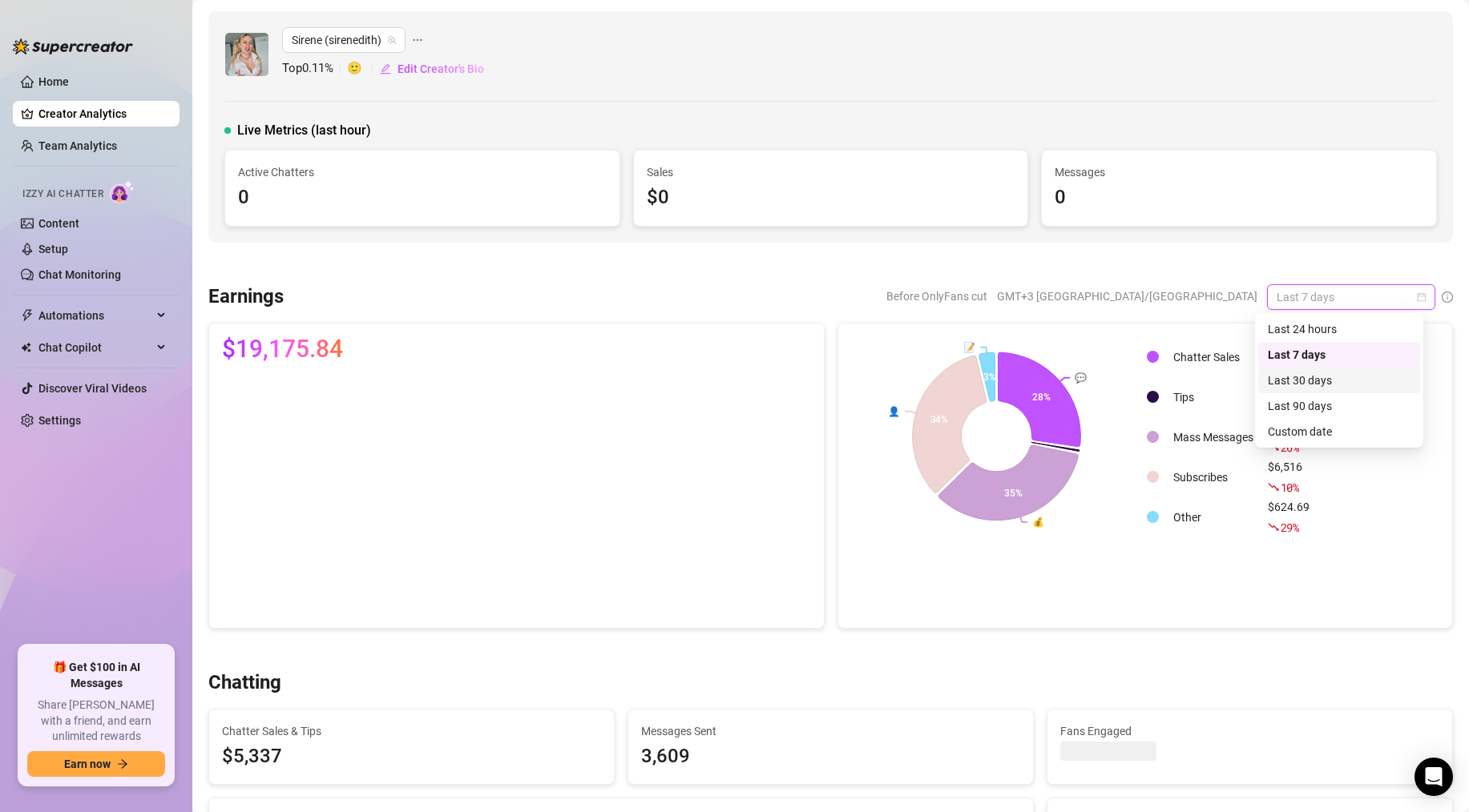
click at [1141, 383] on div "Last 30 days" at bounding box center [1339, 380] width 143 height 18
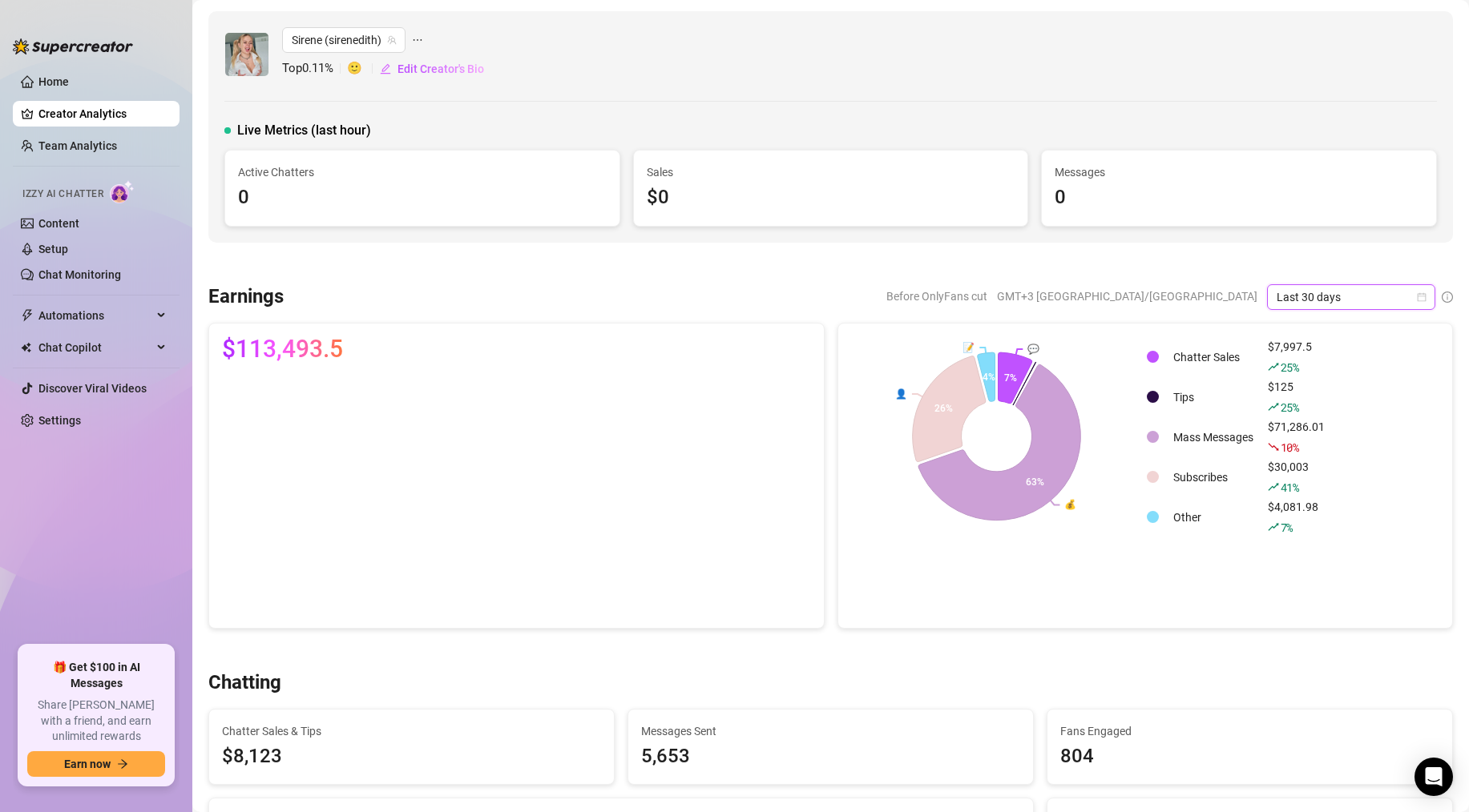
drag, startPoint x: 431, startPoint y: 367, endPoint x: 379, endPoint y: 394, distance: 58.6
click at [431, 366] on div "$113,493.5" at bounding box center [516, 355] width 589 height 38
click at [286, 406] on canvas at bounding box center [513, 495] width 582 height 240
click at [271, 409] on canvas at bounding box center [513, 495] width 582 height 240
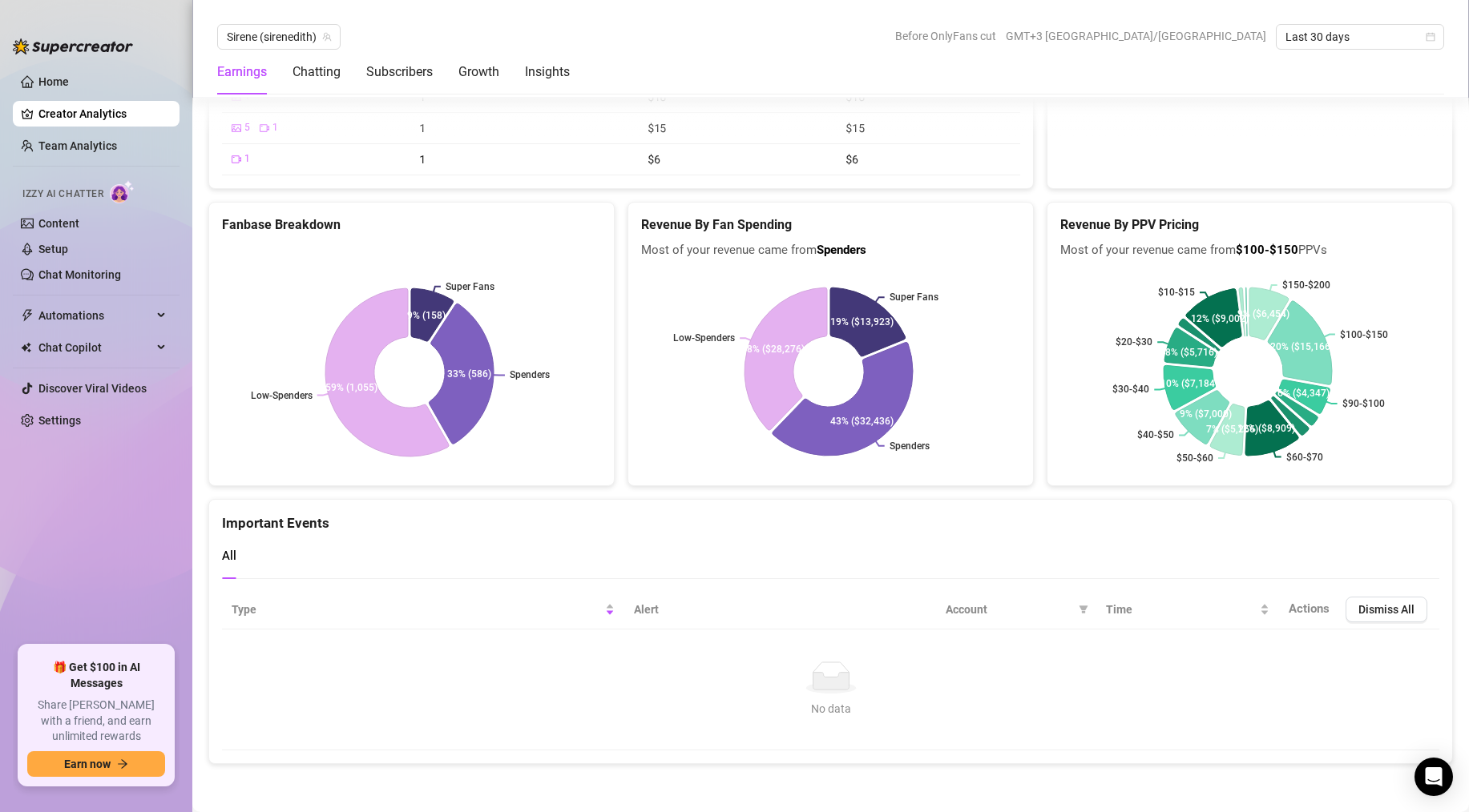
scroll to position [2828, 0]
